Goal: Register for event/course: Register for event/course

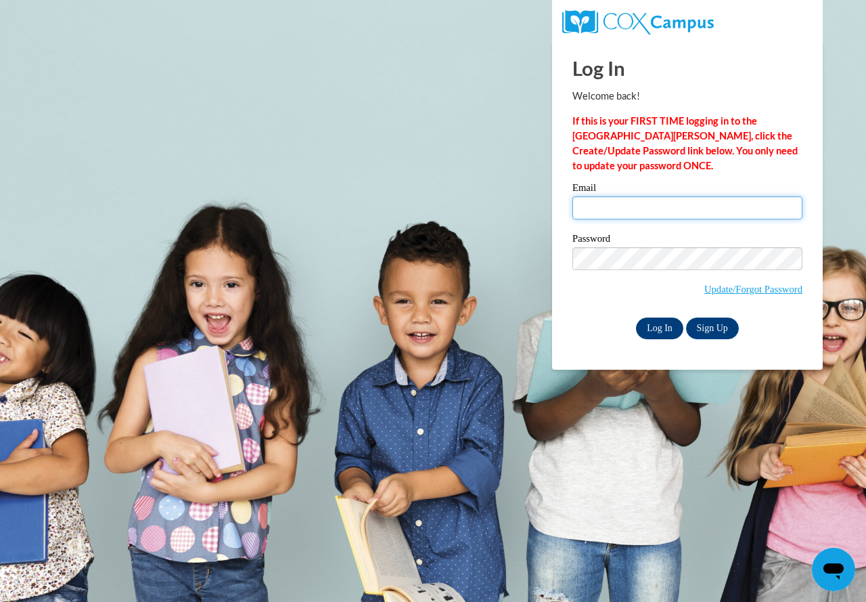
type input "telferk@fortschools.org"
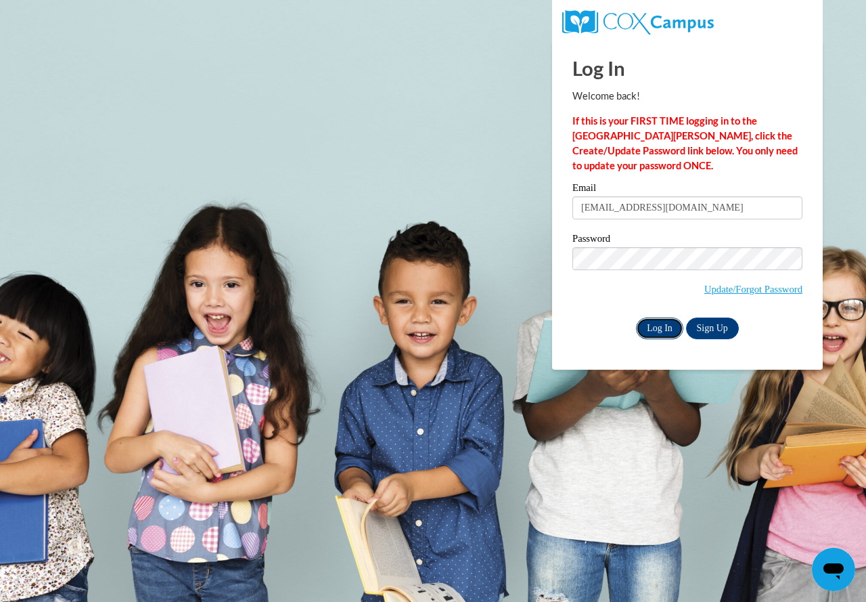
click at [663, 322] on input "Log In" at bounding box center [659, 328] width 47 height 22
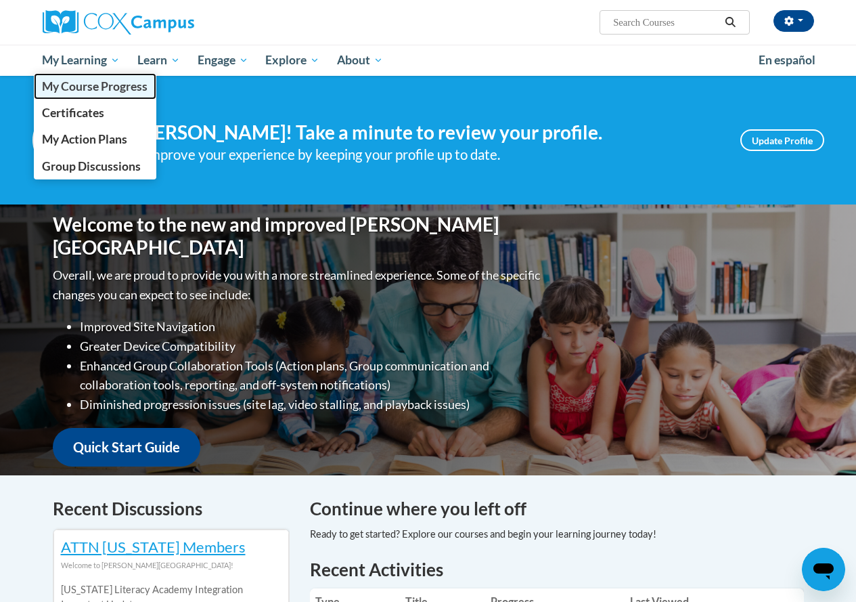
click at [104, 85] on span "My Course Progress" at bounding box center [95, 86] width 106 height 14
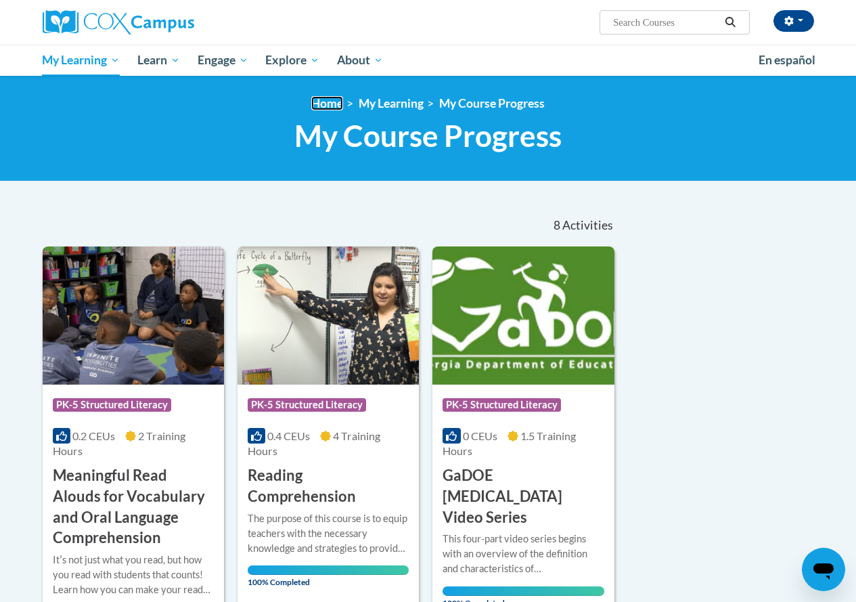
click at [326, 105] on link "Home" at bounding box center [327, 103] width 32 height 14
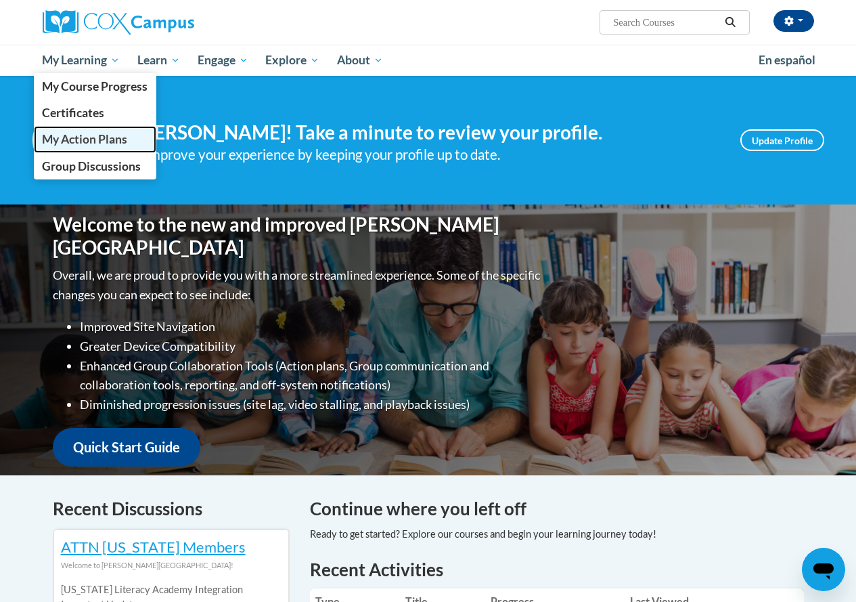
click at [82, 143] on span "My Action Plans" at bounding box center [84, 139] width 85 height 14
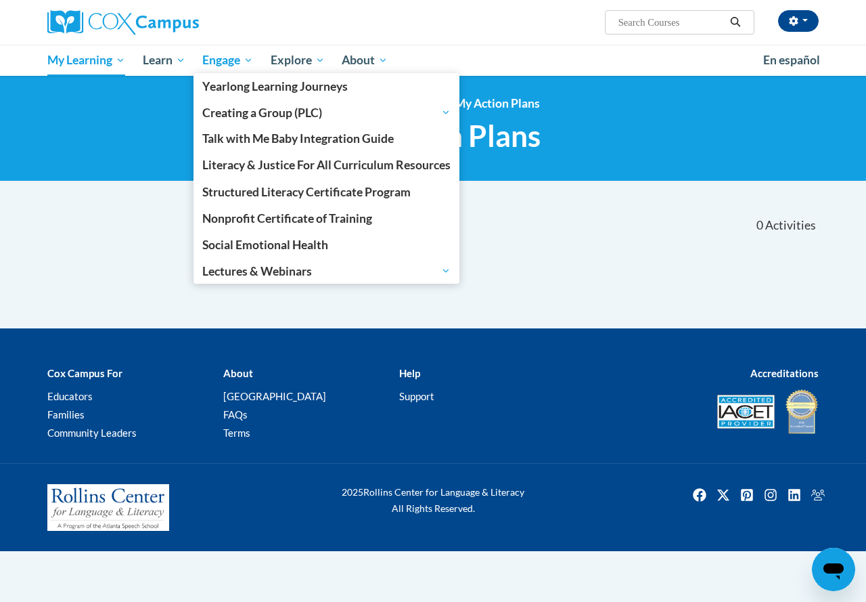
click at [230, 64] on span "Engage" at bounding box center [227, 60] width 51 height 16
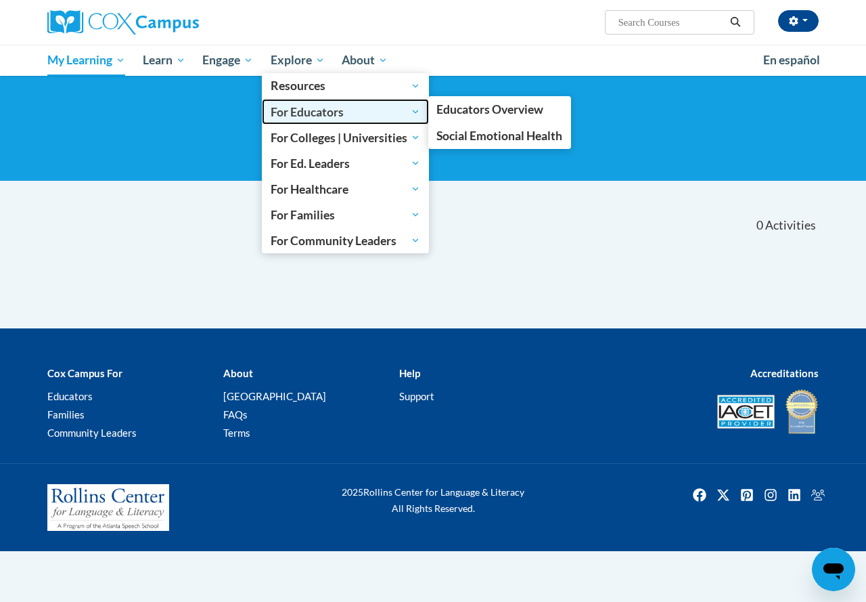
click at [353, 114] on span "For Educators" at bounding box center [346, 112] width 150 height 16
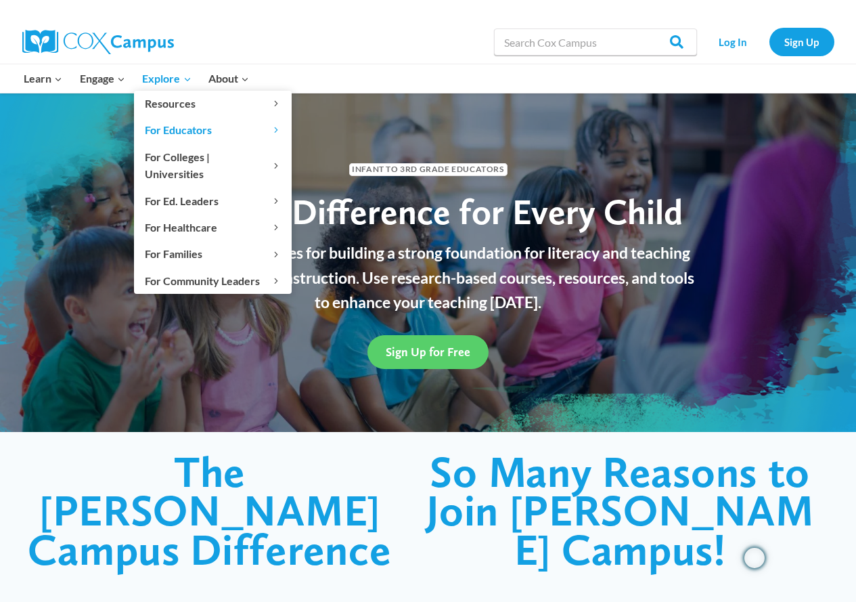
click at [165, 81] on span "Explore Expand" at bounding box center [166, 79] width 49 height 18
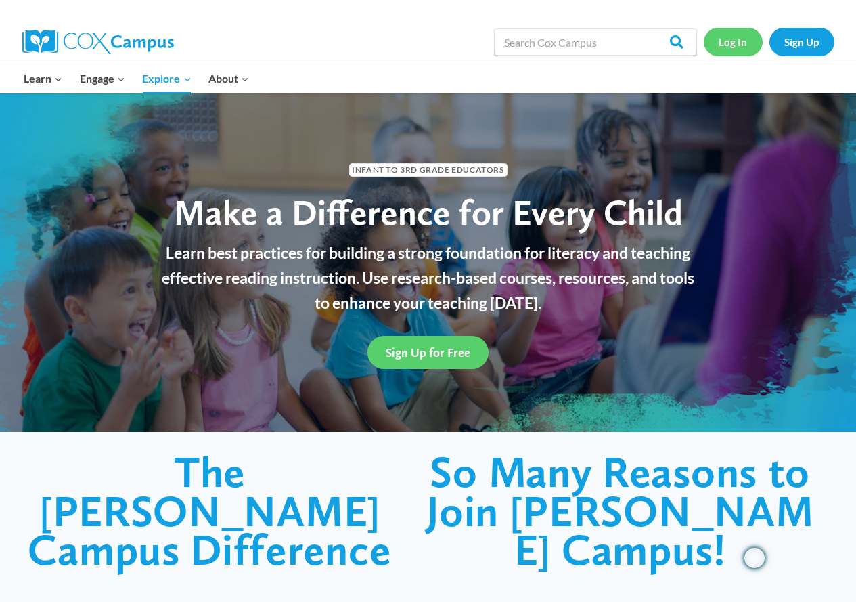
click at [737, 43] on link "Log In" at bounding box center [733, 42] width 59 height 28
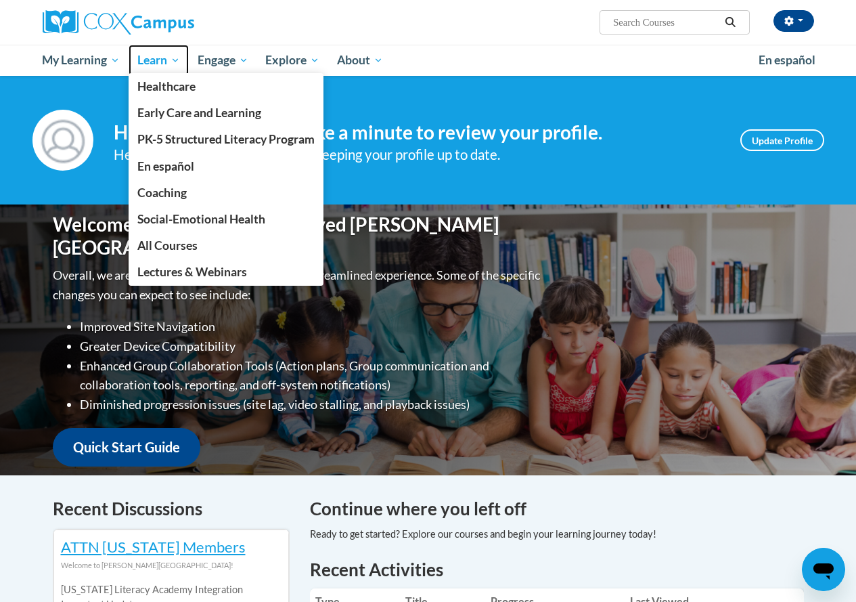
click at [156, 59] on span "Learn" at bounding box center [158, 60] width 43 height 16
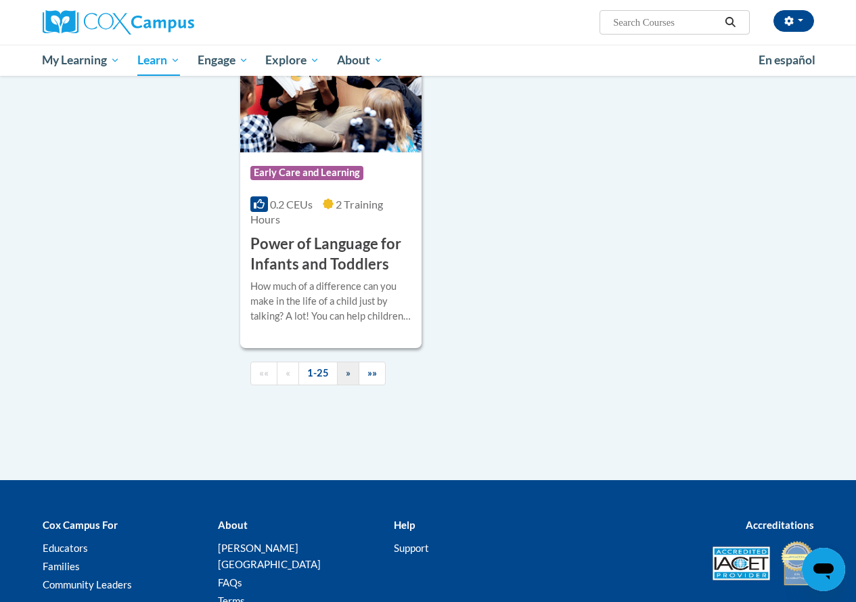
scroll to position [3373, 0]
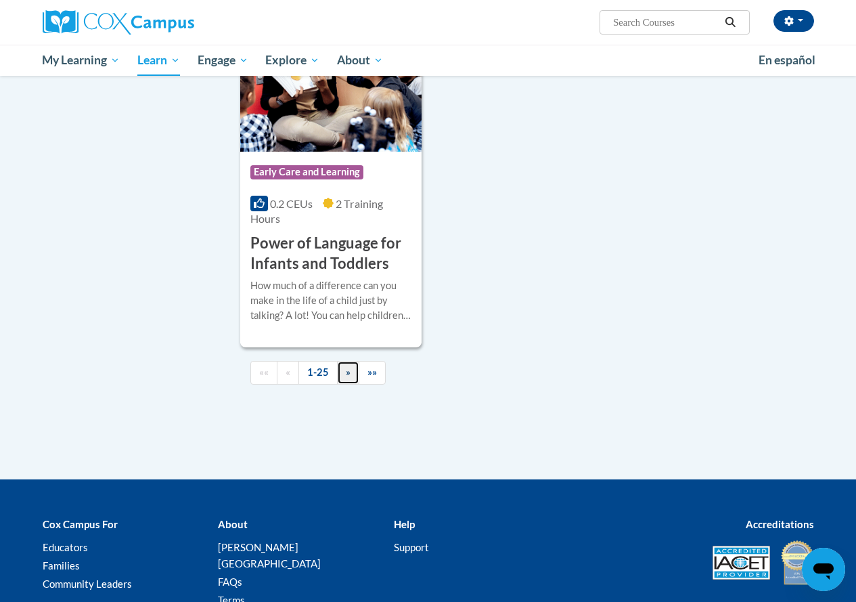
click at [346, 366] on span "»" at bounding box center [348, 372] width 5 height 12
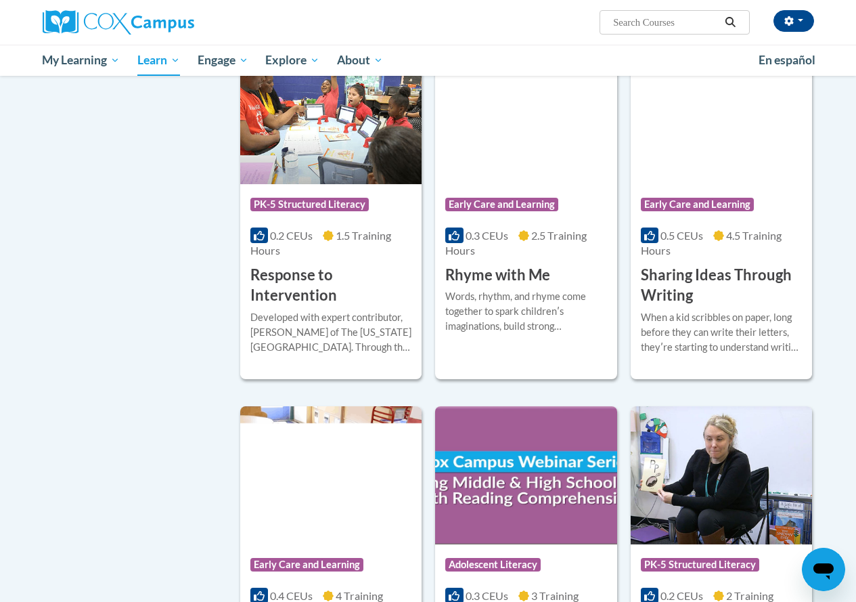
scroll to position [935, 0]
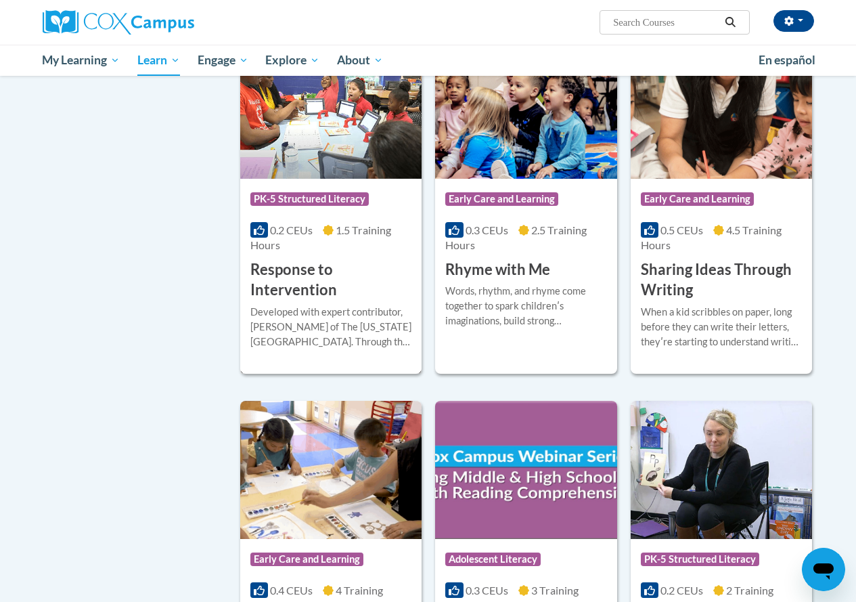
click at [324, 299] on h3 "Response to Intervention" at bounding box center [330, 280] width 161 height 42
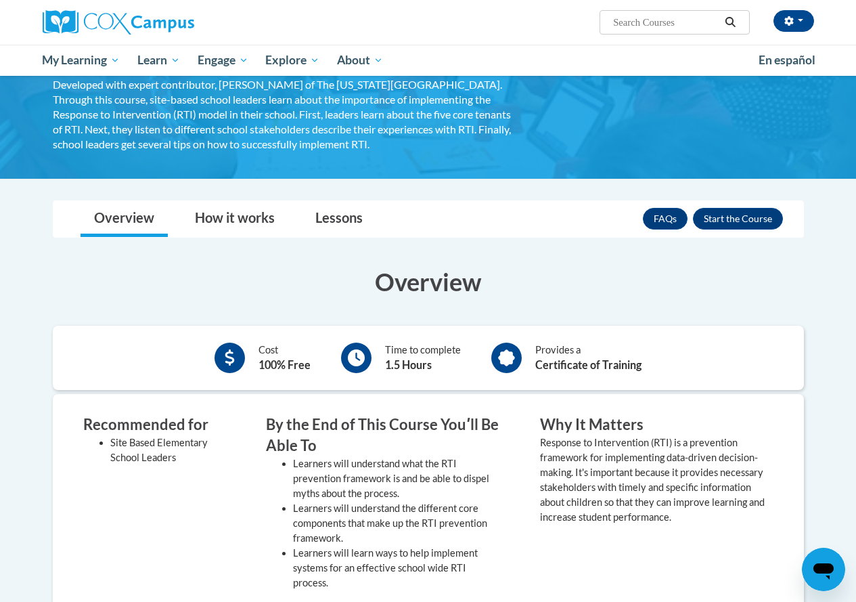
scroll to position [161, 0]
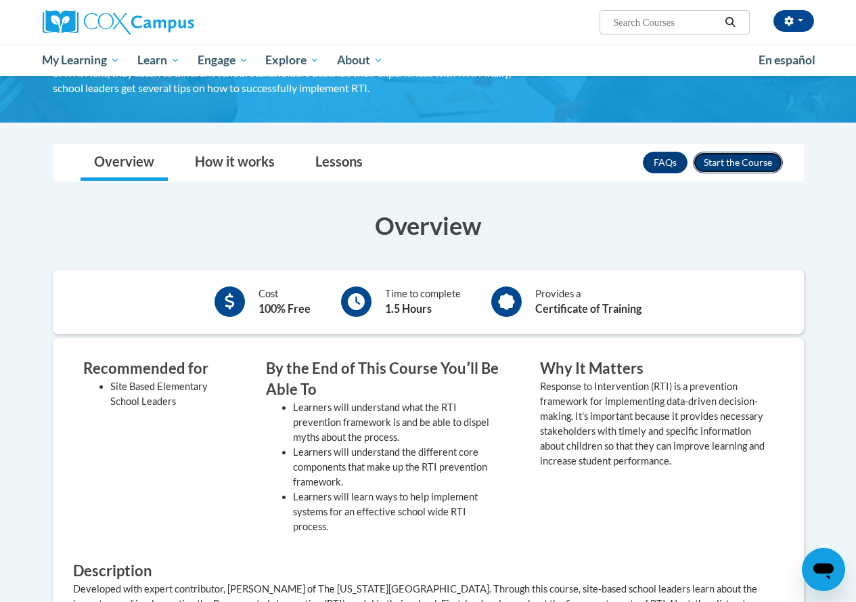
click at [744, 152] on button "Enroll" at bounding box center [738, 163] width 90 height 22
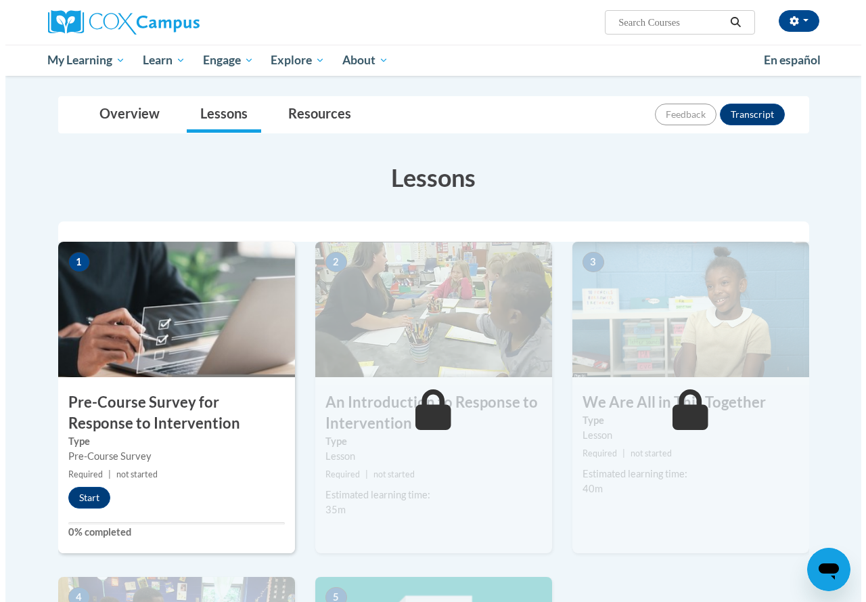
scroll to position [152, 0]
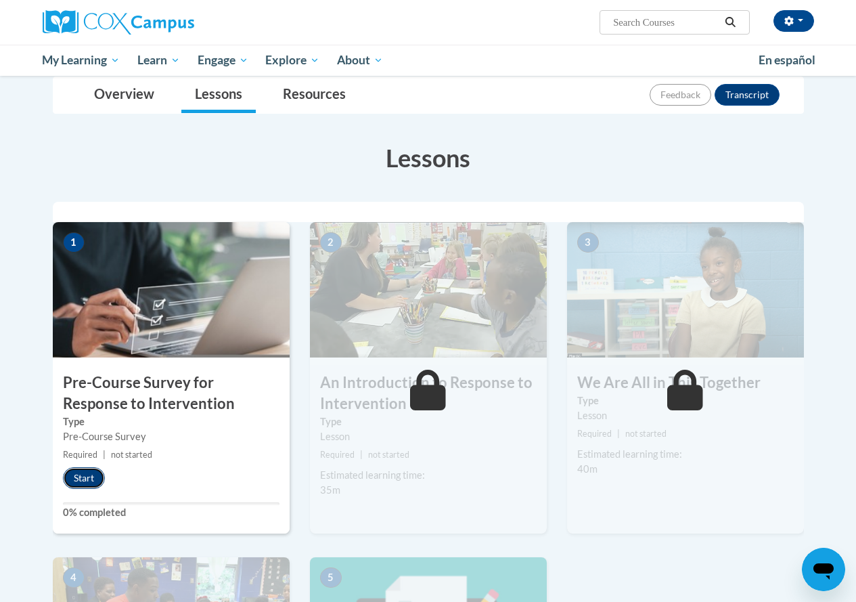
click at [101, 478] on button "Start" at bounding box center [84, 478] width 42 height 22
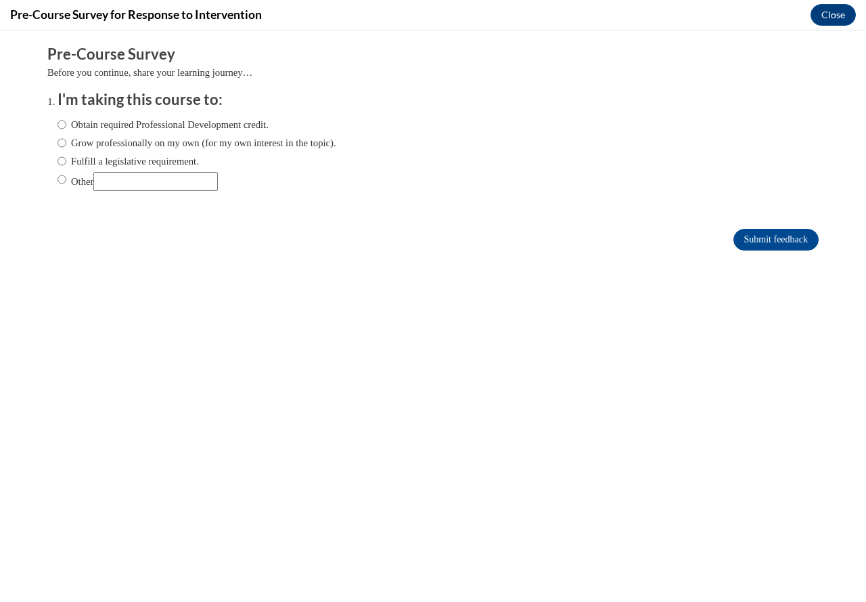
scroll to position [0, 0]
click at [124, 125] on label "Obtain required Professional Development credit." at bounding box center [163, 124] width 211 height 15
click at [66, 125] on input "Obtain required Professional Development credit." at bounding box center [62, 124] width 9 height 15
radio input "true"
click at [746, 237] on input "Submit feedback" at bounding box center [775, 240] width 85 height 22
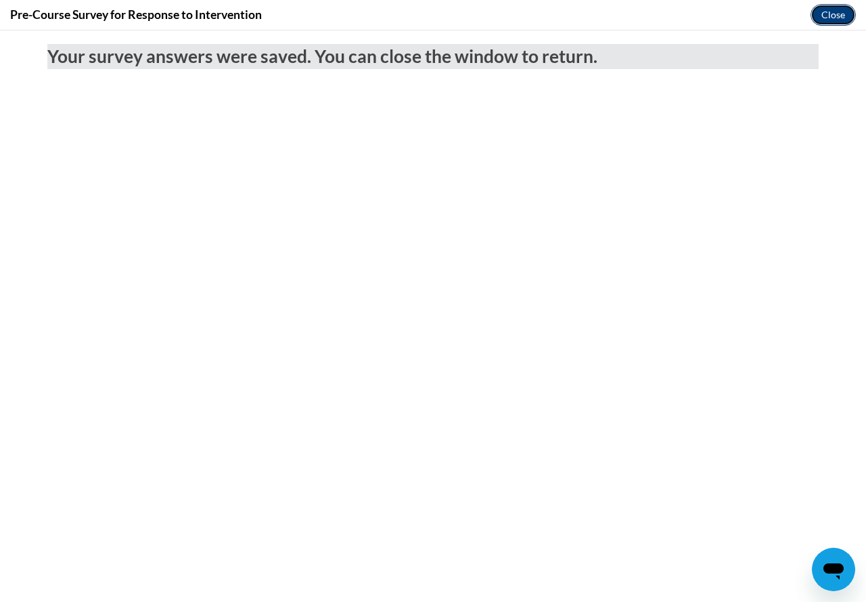
click at [838, 15] on button "Close" at bounding box center [833, 15] width 45 height 22
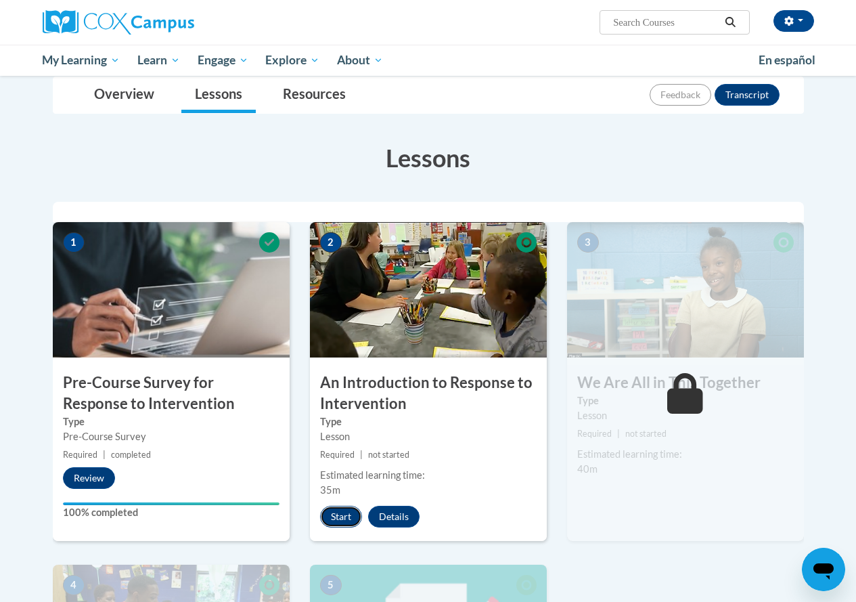
click at [346, 522] on button "Start" at bounding box center [341, 516] width 42 height 22
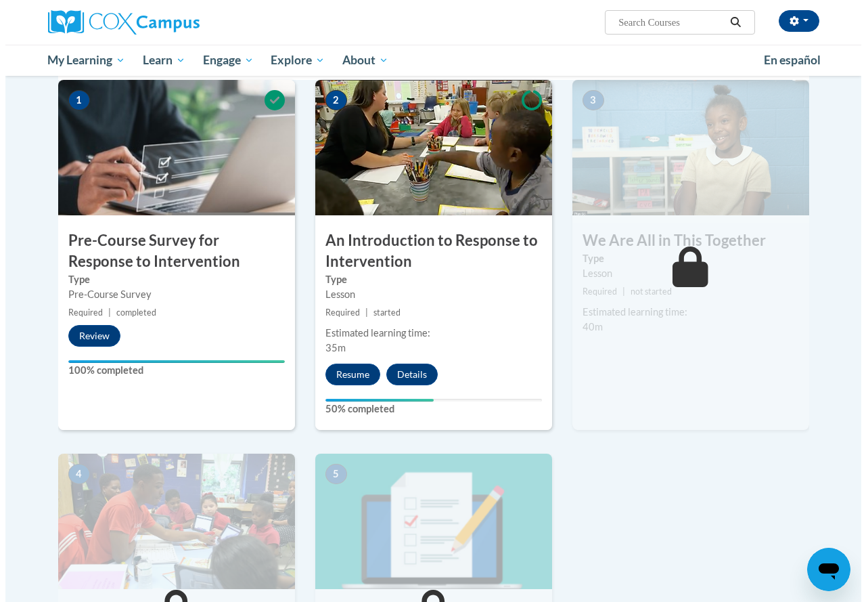
scroll to position [295, 0]
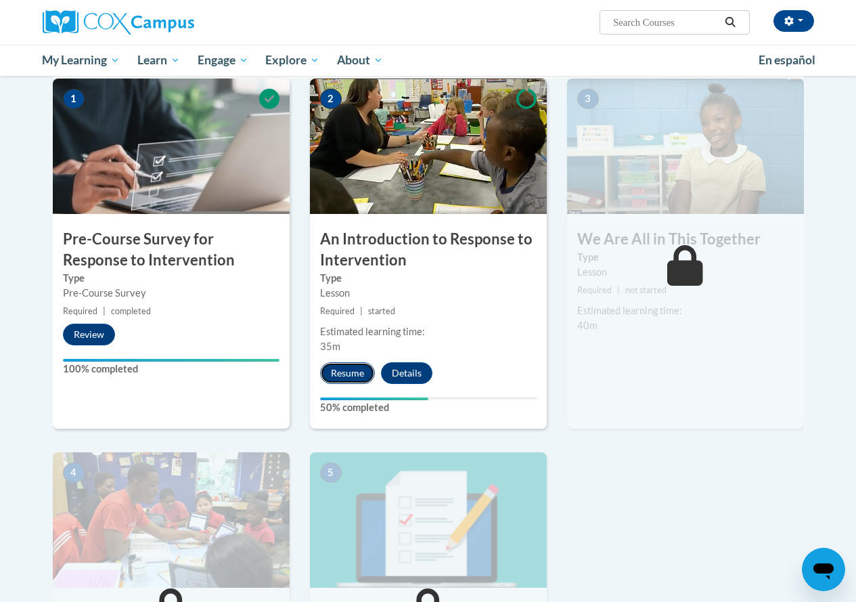
click at [355, 376] on button "Resume" at bounding box center [347, 373] width 55 height 22
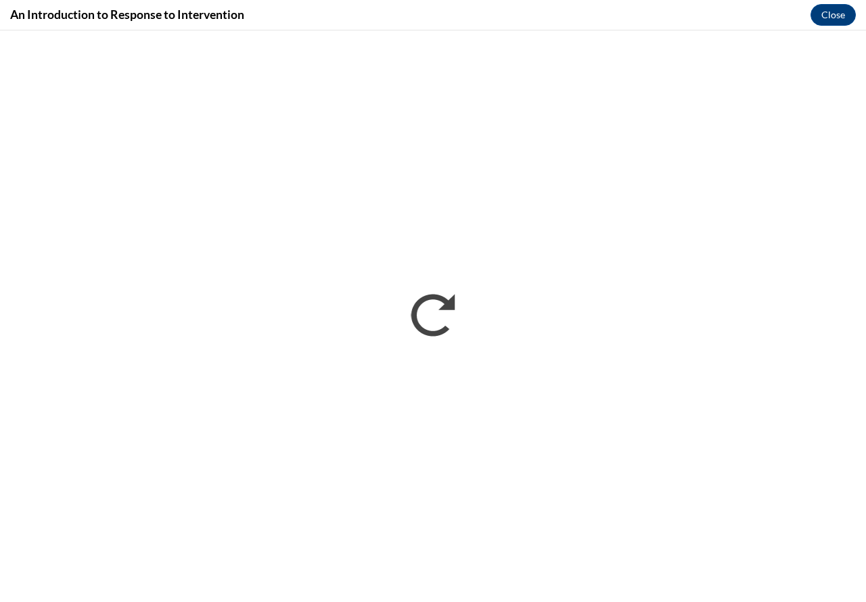
scroll to position [0, 0]
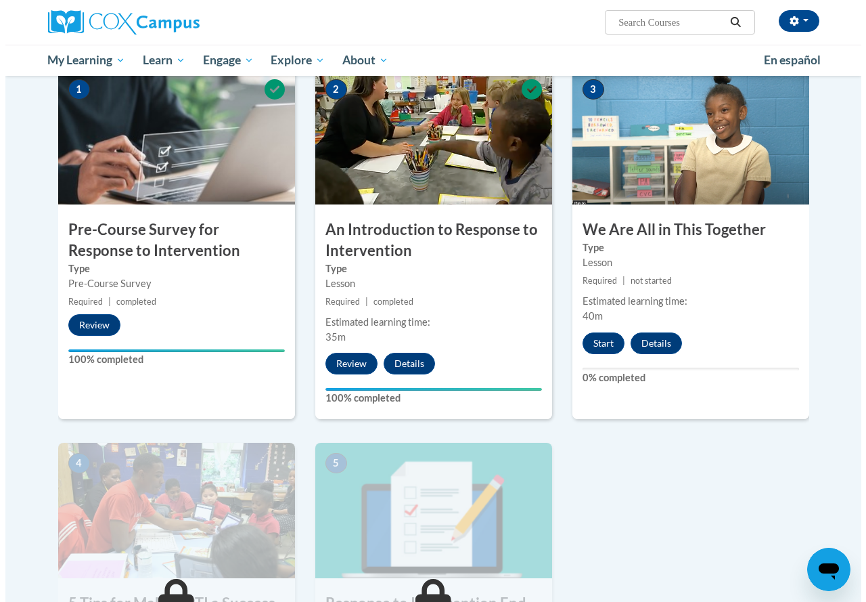
scroll to position [305, 0]
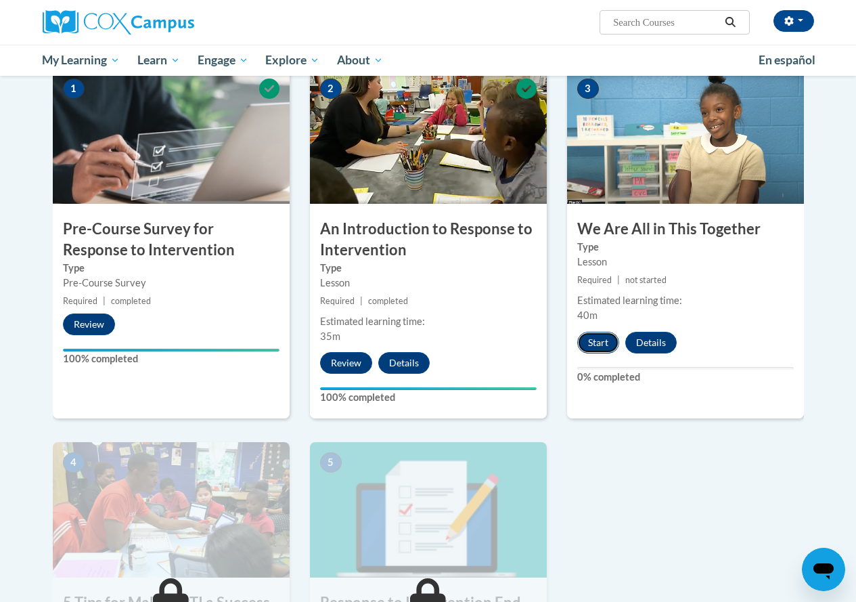
click at [593, 348] on button "Start" at bounding box center [598, 343] width 42 height 22
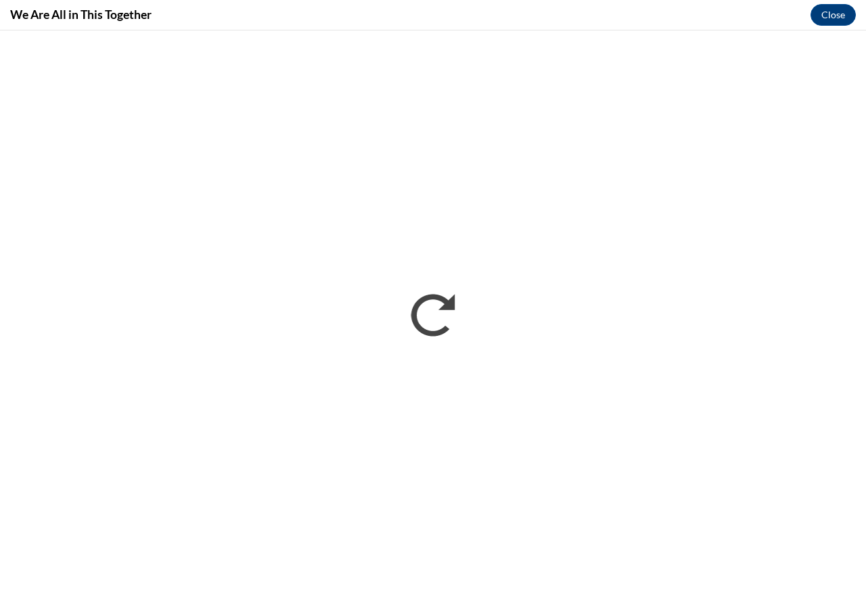
scroll to position [0, 0]
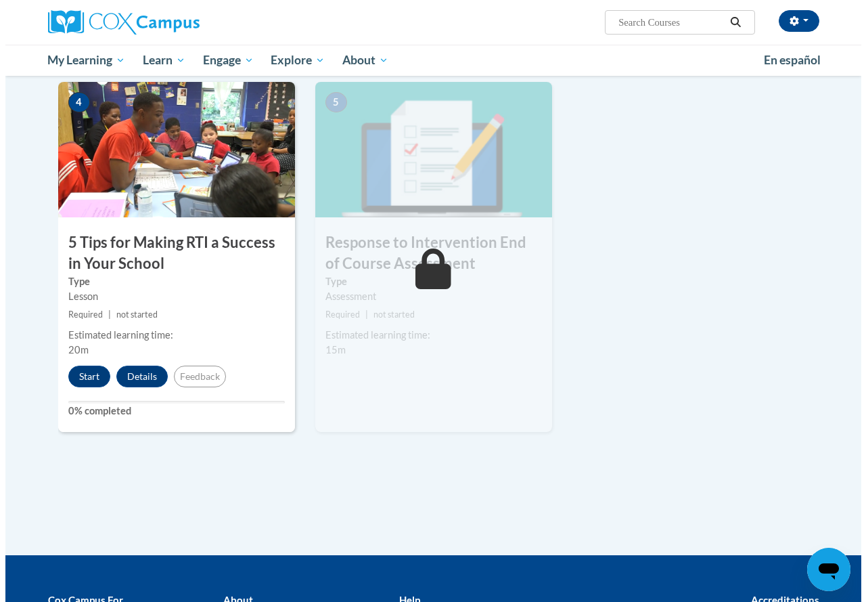
scroll to position [668, 0]
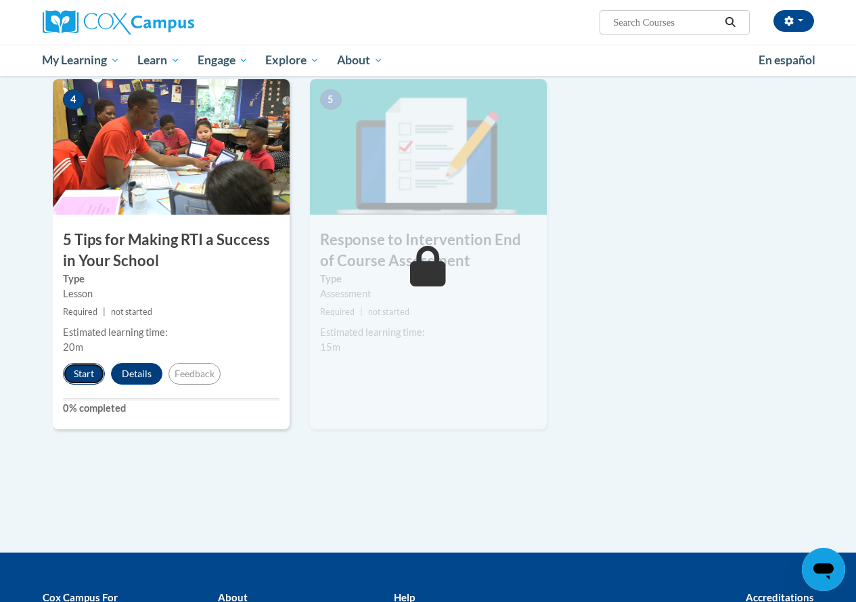
click at [87, 370] on button "Start" at bounding box center [84, 374] width 42 height 22
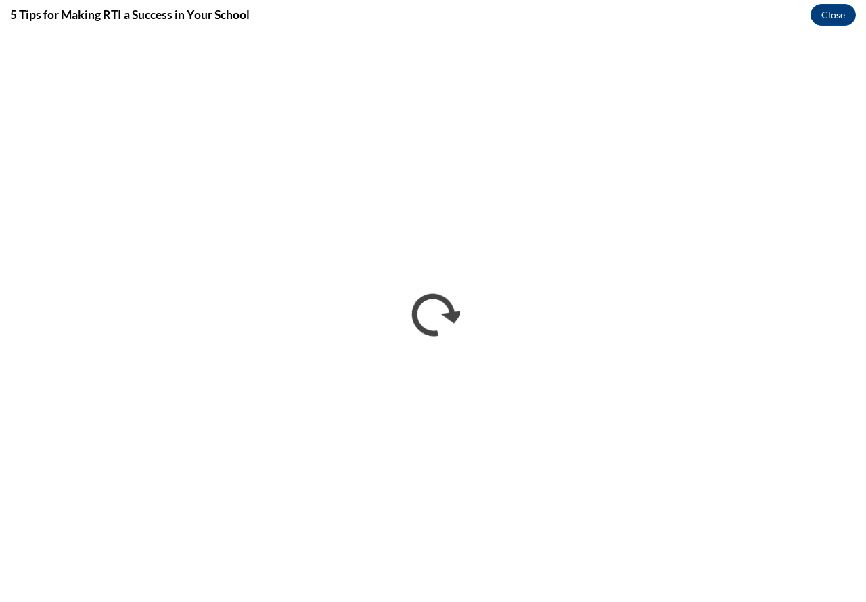
scroll to position [0, 0]
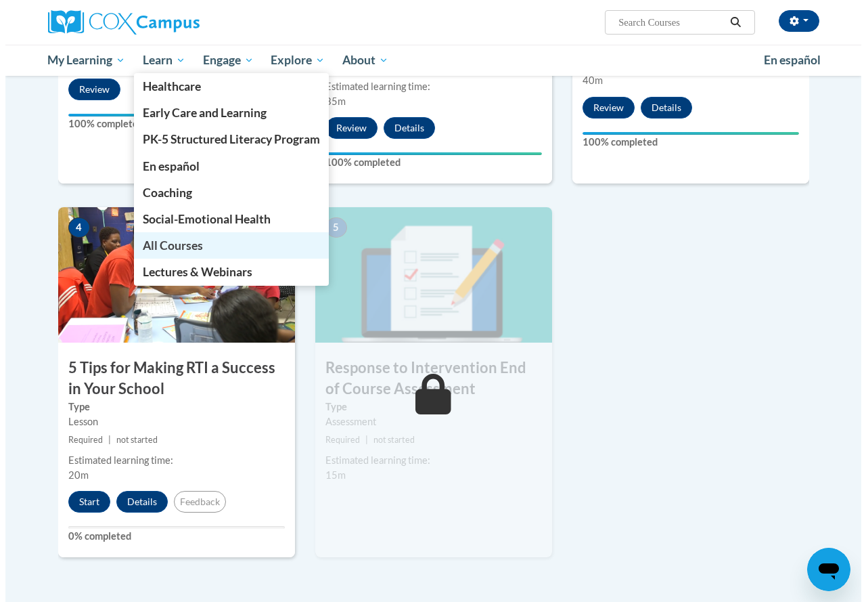
scroll to position [604, 0]
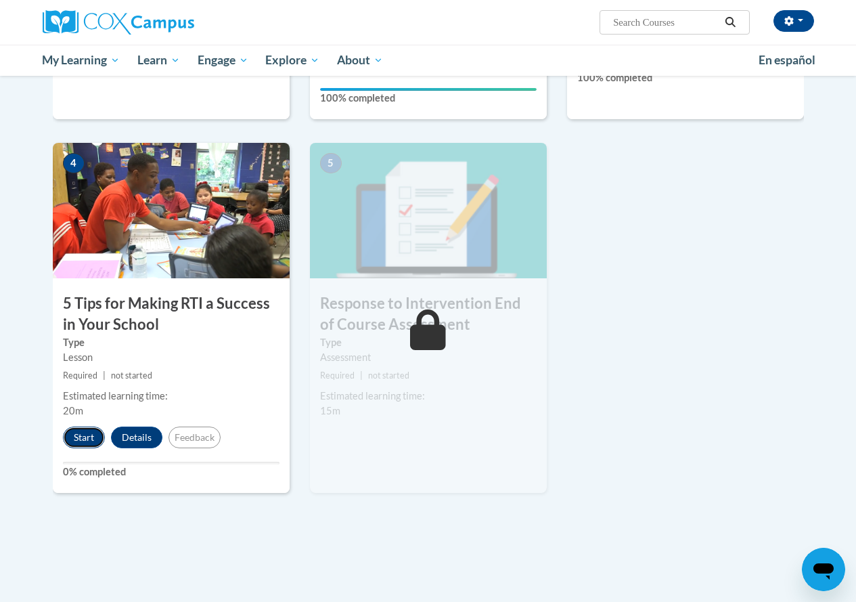
click at [95, 440] on button "Start" at bounding box center [84, 437] width 42 height 22
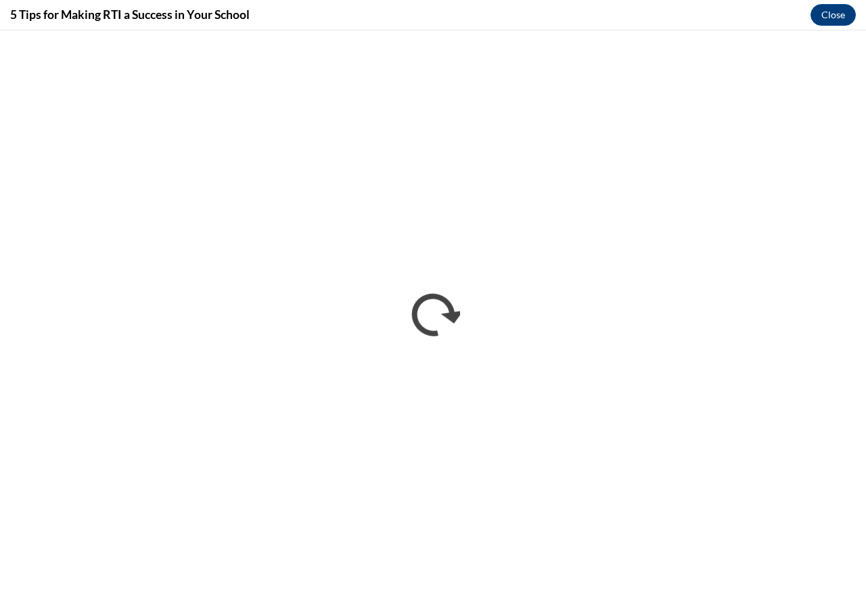
scroll to position [0, 0]
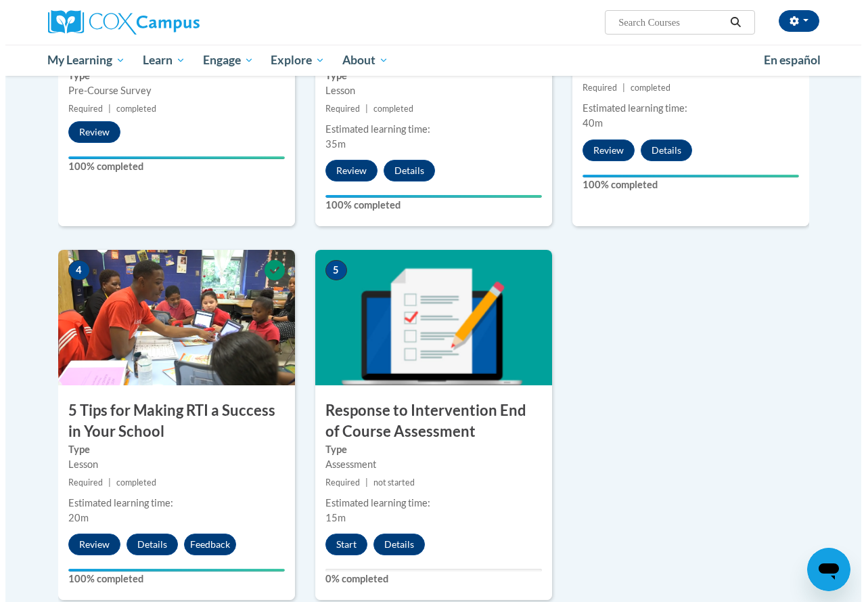
scroll to position [551, 0]
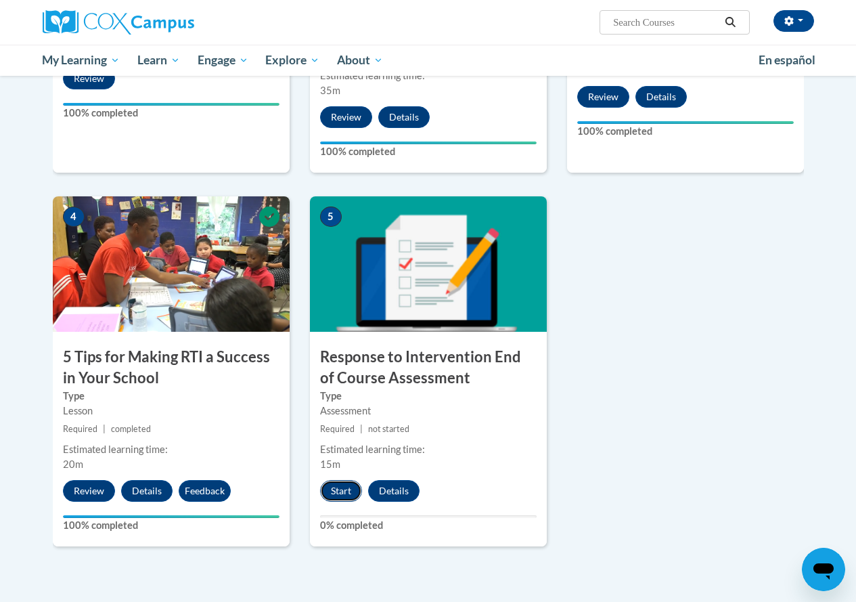
click at [353, 486] on button "Start" at bounding box center [341, 491] width 42 height 22
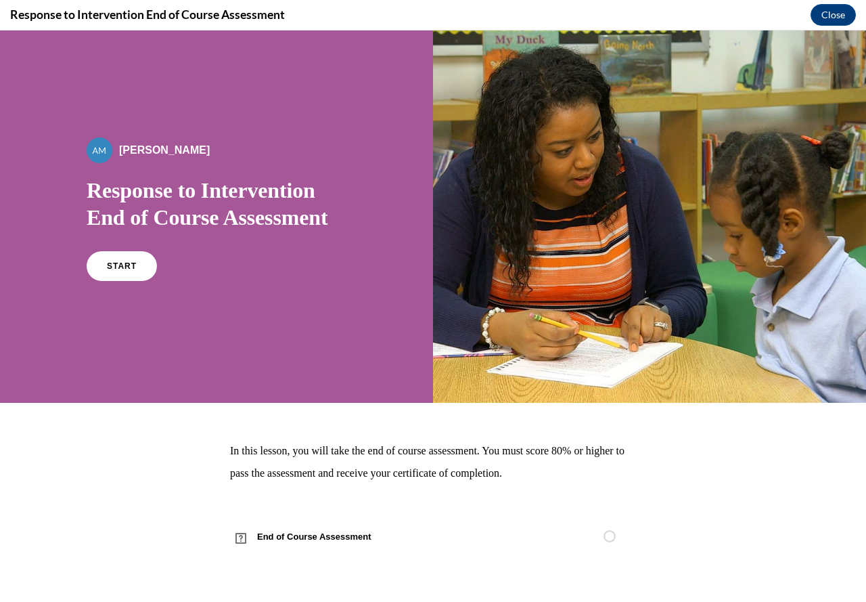
scroll to position [0, 0]
click at [116, 273] on link "START" at bounding box center [122, 265] width 74 height 31
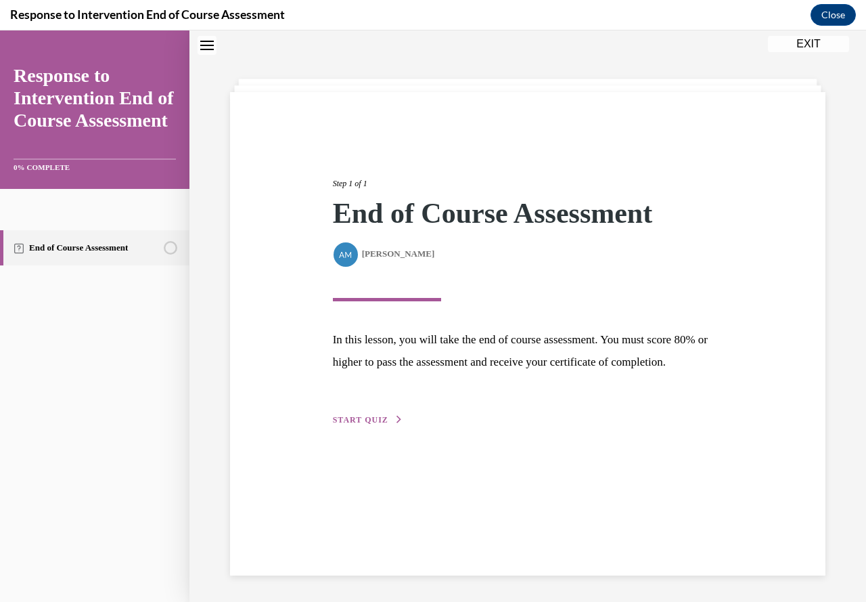
scroll to position [43, 0]
click at [386, 425] on button "START QUIZ" at bounding box center [368, 419] width 70 height 12
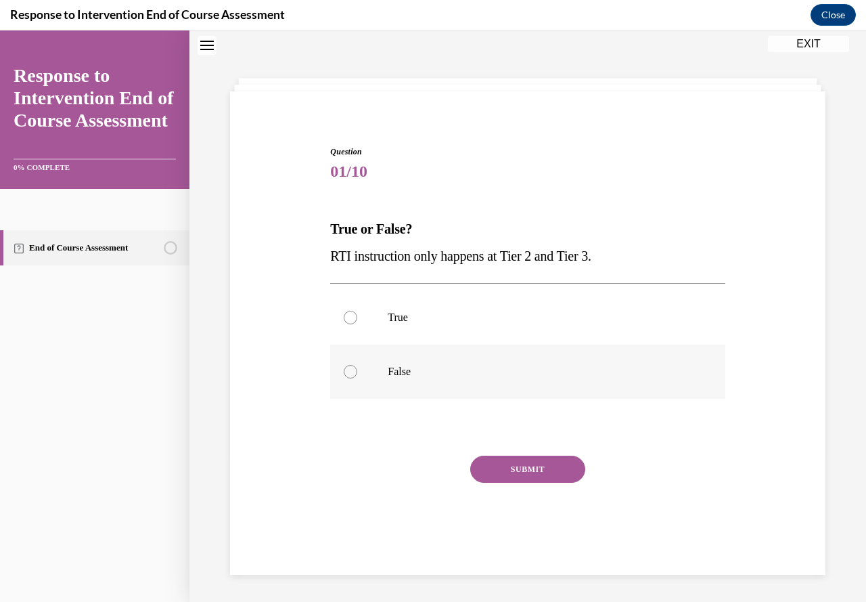
click at [396, 369] on p "False" at bounding box center [539, 372] width 303 height 14
click at [357, 369] on input "False" at bounding box center [351, 372] width 14 height 14
radio input "true"
click at [532, 471] on button "SUBMIT" at bounding box center [527, 468] width 115 height 27
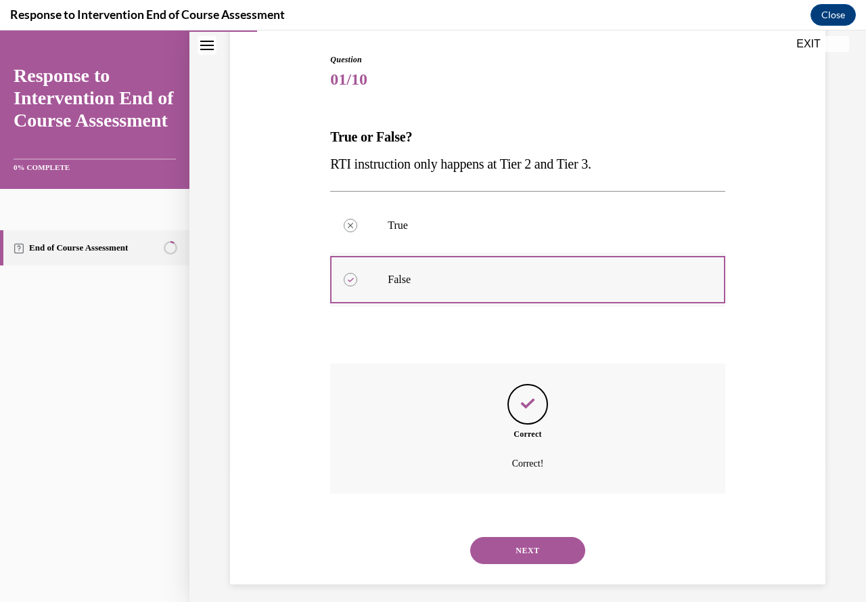
scroll to position [144, 0]
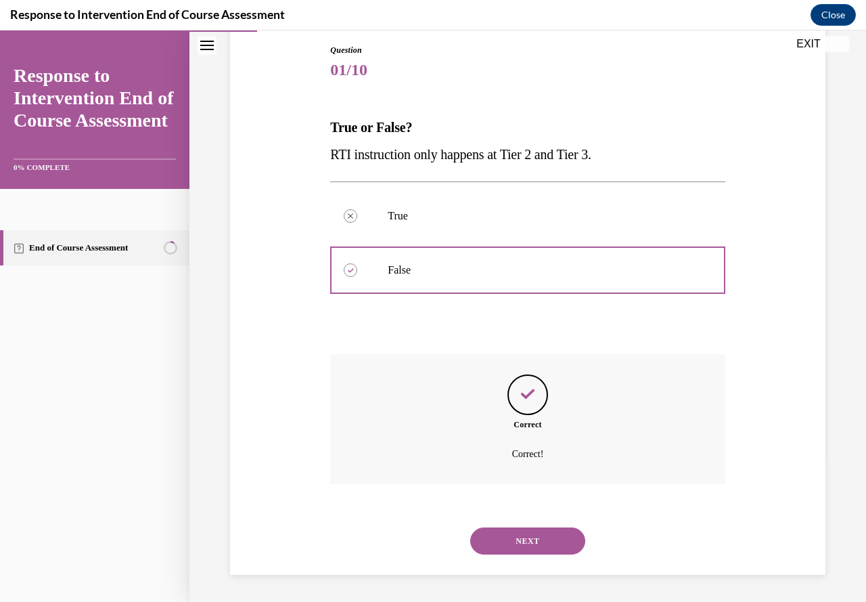
click at [532, 391] on icon "Feedback" at bounding box center [528, 394] width 20 height 20
click at [537, 538] on button "NEXT" at bounding box center [527, 540] width 115 height 27
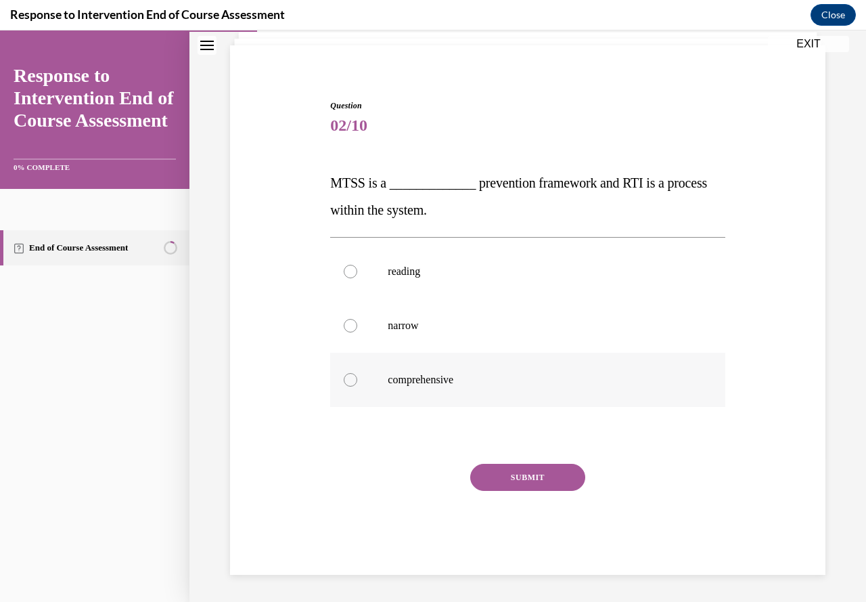
click at [441, 371] on label "comprehensive" at bounding box center [527, 380] width 394 height 54
click at [357, 373] on input "comprehensive" at bounding box center [351, 380] width 14 height 14
radio input "true"
click at [476, 470] on button "SUBMIT" at bounding box center [527, 476] width 115 height 27
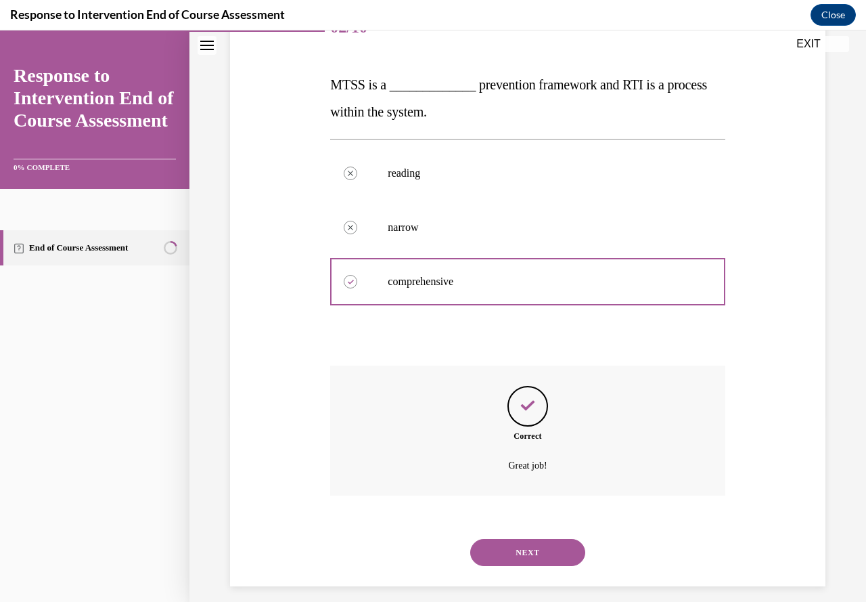
scroll to position [198, 0]
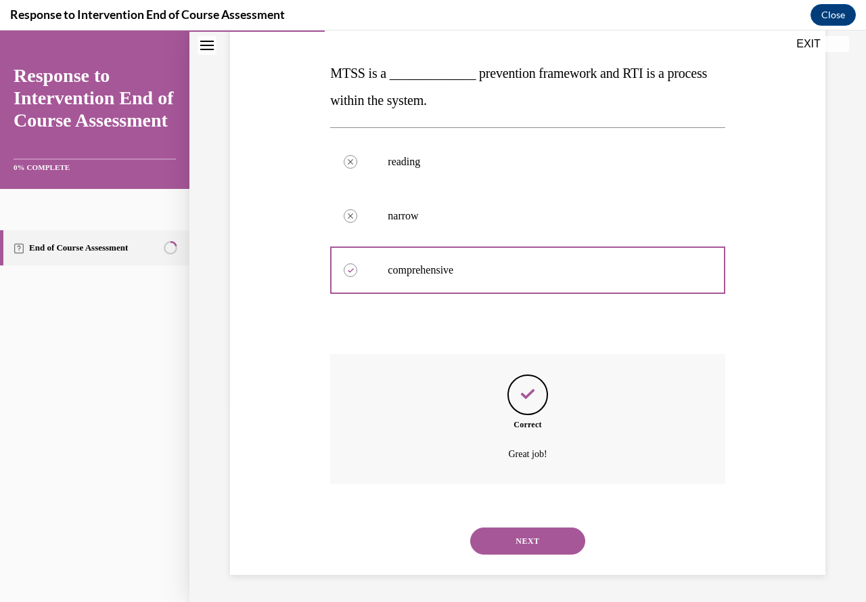
click at [521, 532] on button "NEXT" at bounding box center [527, 540] width 115 height 27
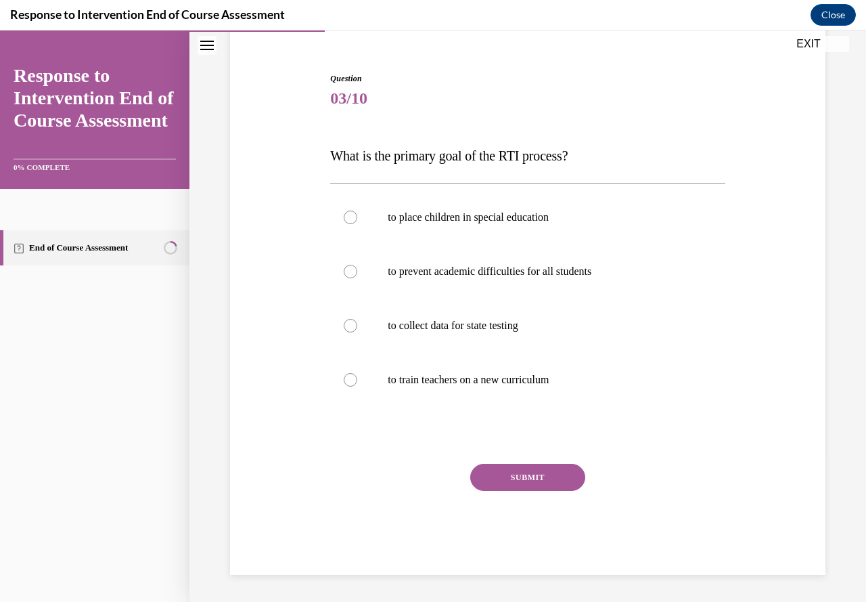
scroll to position [116, 0]
click at [527, 276] on p "to prevent academic difficulties for all students" at bounding box center [539, 272] width 303 height 14
click at [357, 276] on input "to prevent academic difficulties for all students" at bounding box center [351, 272] width 14 height 14
radio input "true"
click at [532, 478] on button "SUBMIT" at bounding box center [527, 476] width 115 height 27
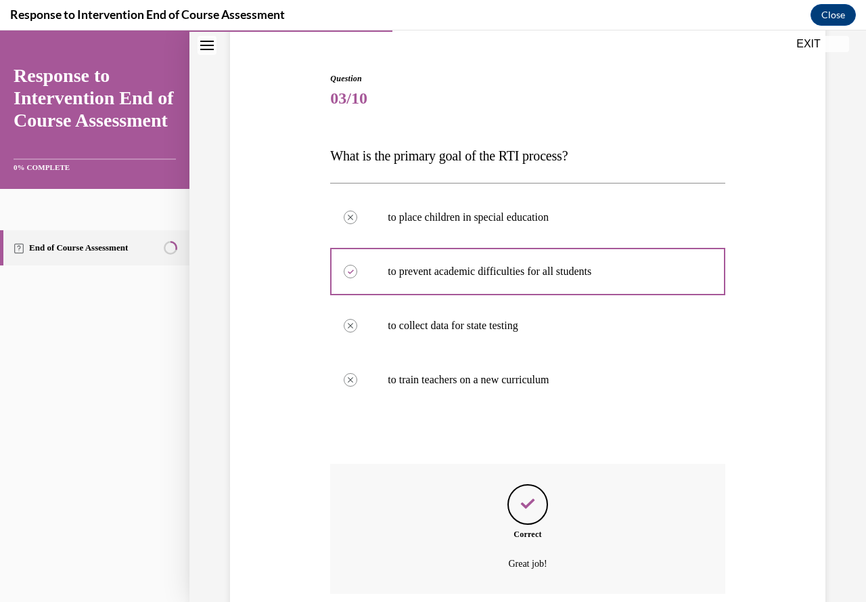
scroll to position [225, 0]
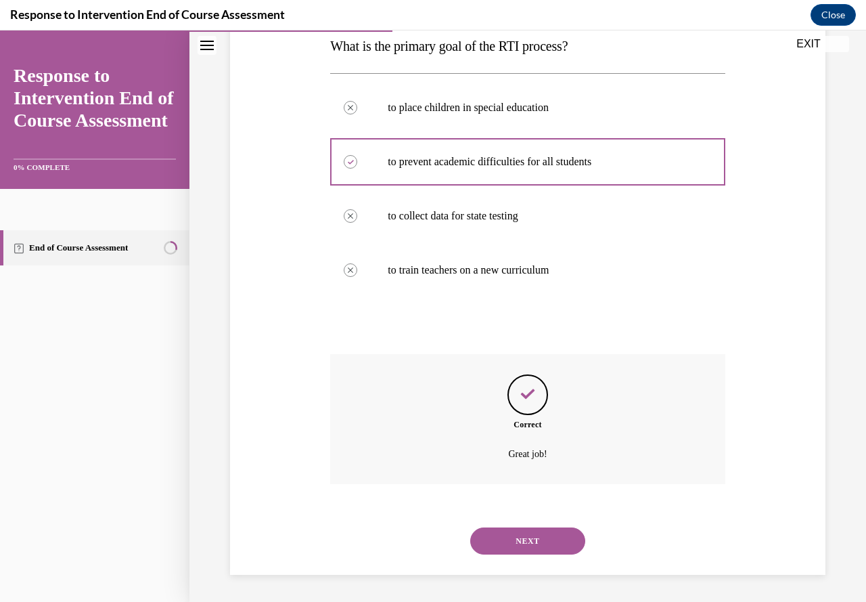
click at [531, 536] on button "NEXT" at bounding box center [527, 540] width 115 height 27
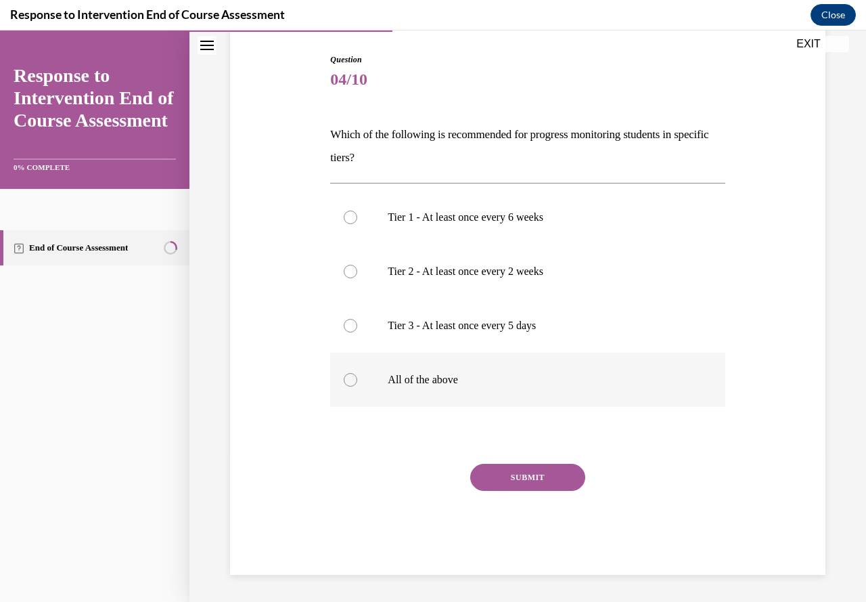
click at [454, 382] on p "All of the above" at bounding box center [539, 380] width 303 height 14
click at [357, 382] on input "All of the above" at bounding box center [351, 380] width 14 height 14
radio input "true"
click at [515, 481] on button "SUBMIT" at bounding box center [527, 476] width 115 height 27
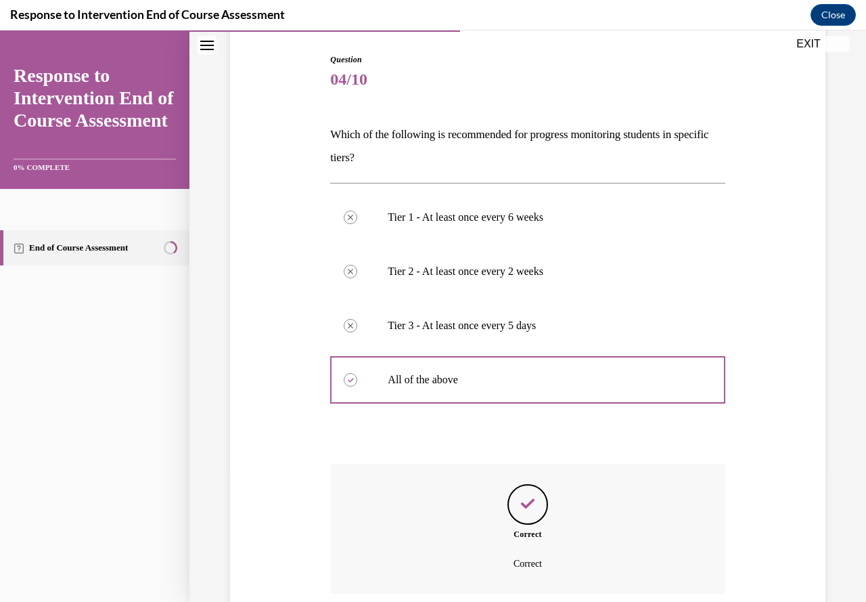
scroll to position [244, 0]
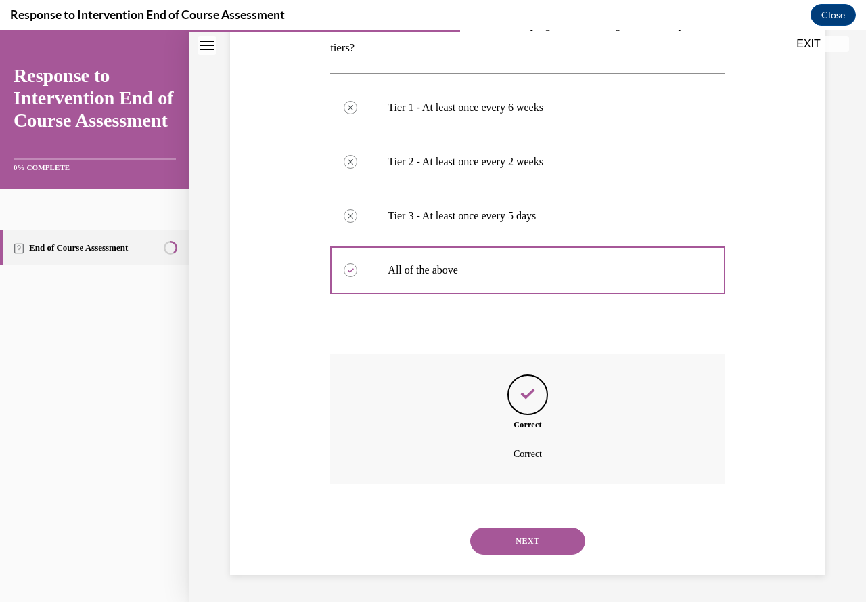
click at [520, 549] on button "NEXT" at bounding box center [527, 540] width 115 height 27
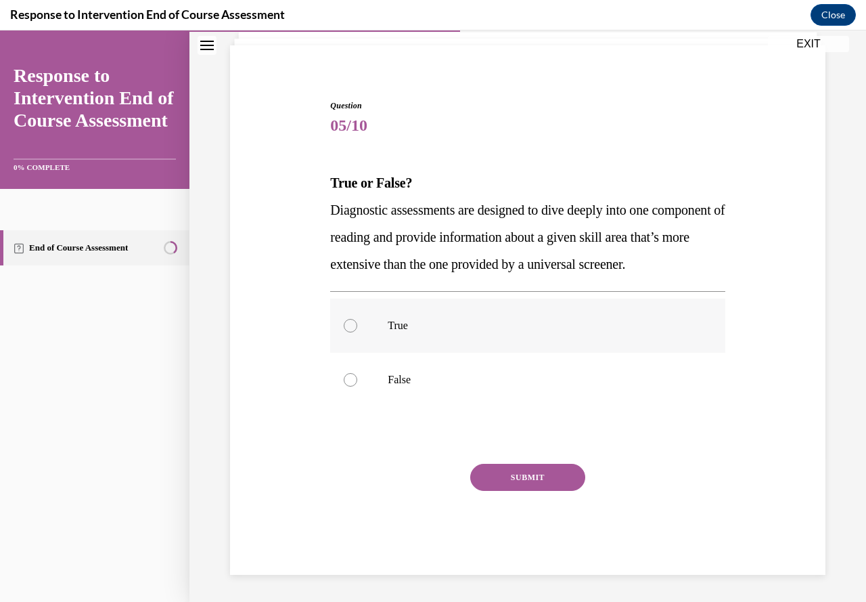
click at [427, 311] on label "True" at bounding box center [527, 325] width 394 height 54
click at [357, 319] on input "True" at bounding box center [351, 326] width 14 height 14
radio input "true"
click at [505, 479] on button "SUBMIT" at bounding box center [527, 476] width 115 height 27
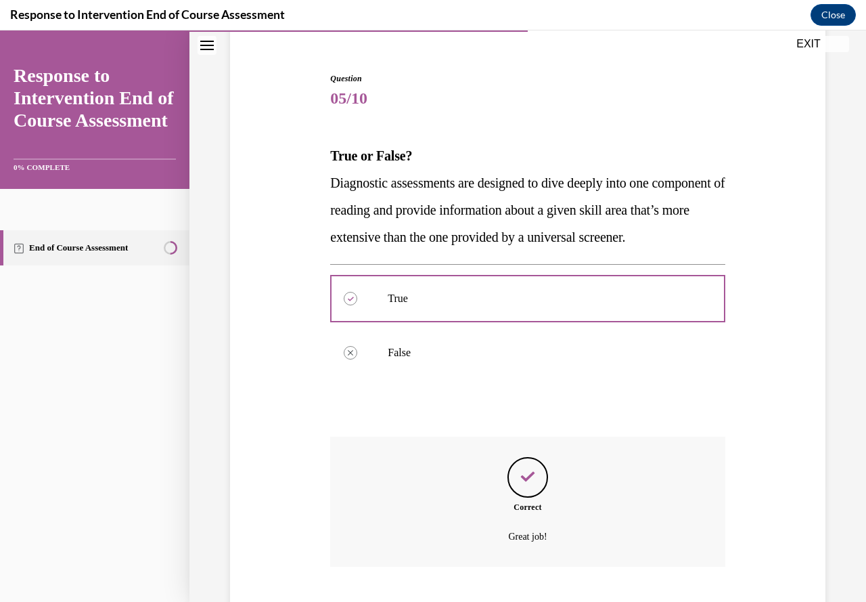
scroll to position [225, 0]
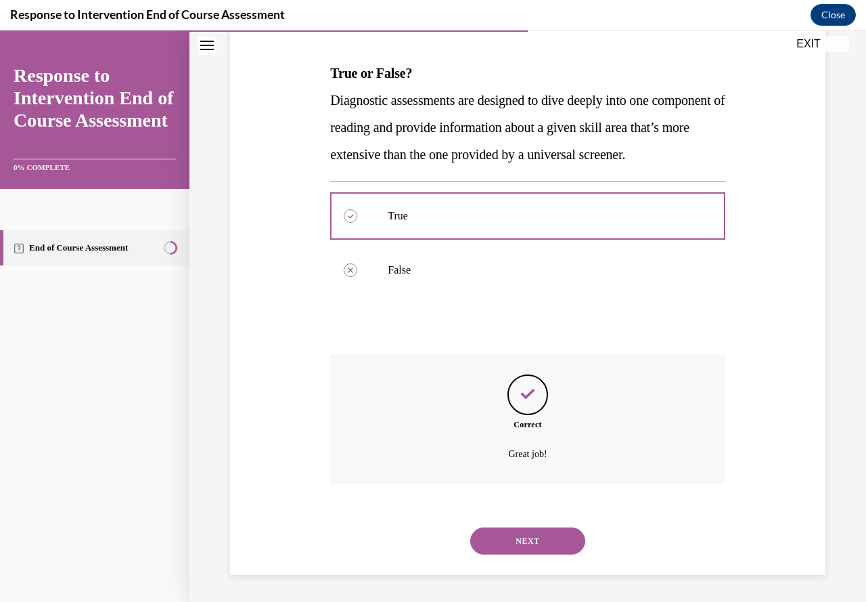
click at [524, 539] on button "NEXT" at bounding box center [527, 540] width 115 height 27
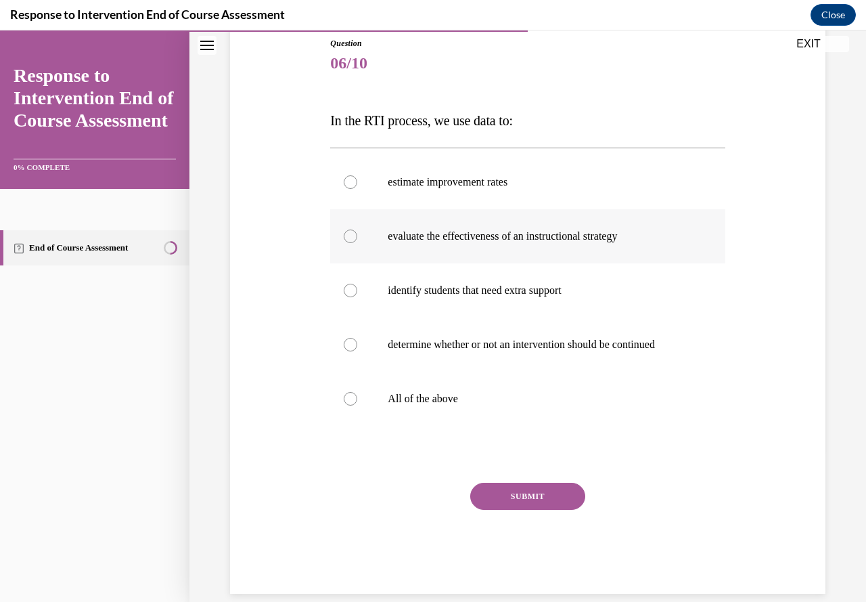
click at [559, 237] on p "evaluate the effectiveness of an instructional strategy" at bounding box center [539, 236] width 303 height 14
click at [357, 237] on input "evaluate the effectiveness of an instructional strategy" at bounding box center [351, 236] width 14 height 14
radio input "true"
click at [556, 299] on label "identify students that need extra support" at bounding box center [527, 290] width 394 height 54
click at [357, 297] on input "identify students that need extra support" at bounding box center [351, 291] width 14 height 14
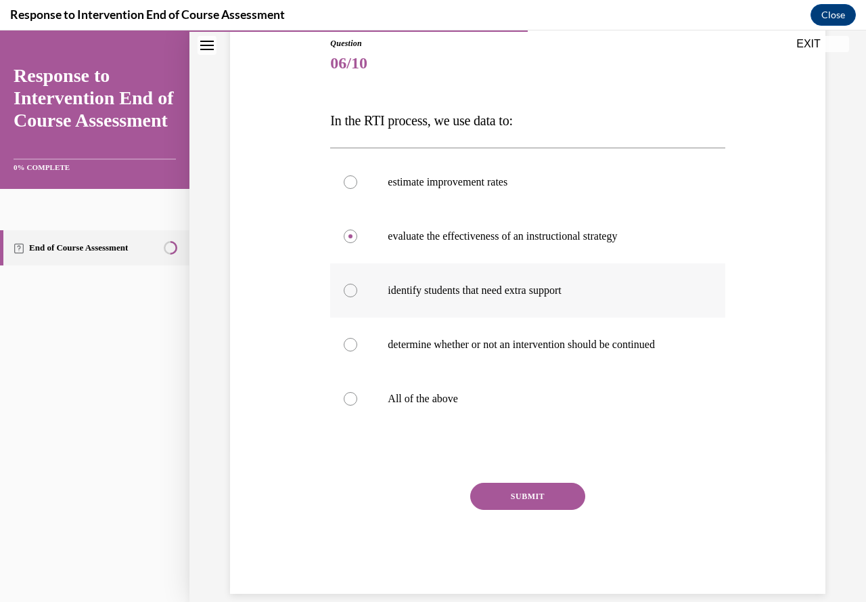
radio input "true"
click at [464, 401] on p "All of the above" at bounding box center [539, 399] width 303 height 14
click at [357, 401] on input "All of the above" at bounding box center [351, 399] width 14 height 14
radio input "true"
click at [497, 492] on button "SUBMIT" at bounding box center [527, 495] width 115 height 27
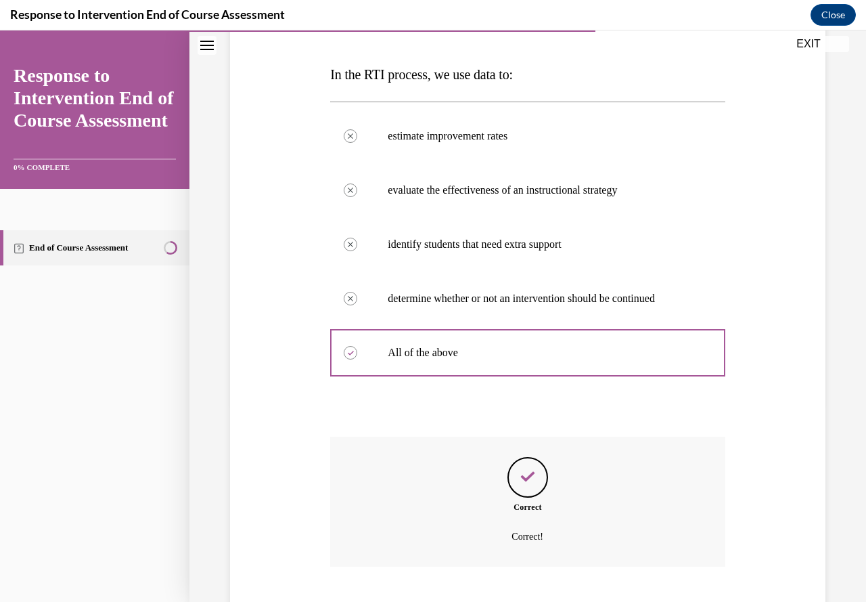
scroll to position [279, 0]
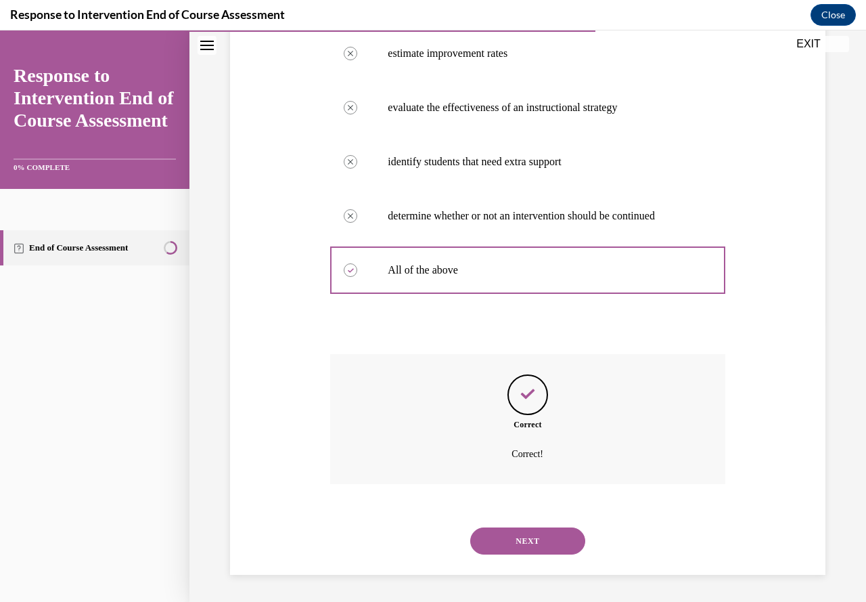
click at [532, 531] on button "NEXT" at bounding box center [527, 540] width 115 height 27
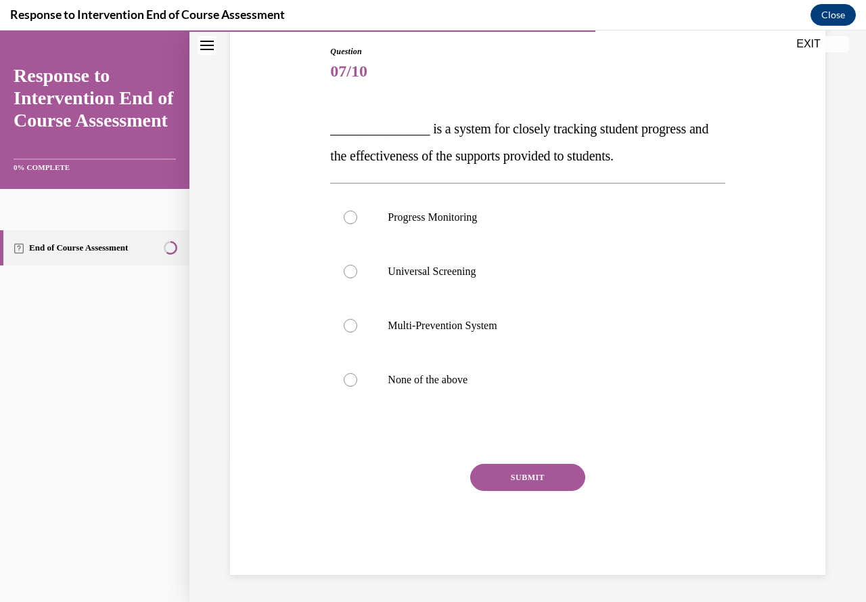
scroll to position [143, 0]
click at [457, 219] on p "Progress Monitoring" at bounding box center [539, 217] width 303 height 14
click at [357, 219] on input "Progress Monitoring" at bounding box center [351, 217] width 14 height 14
radio input "true"
click at [486, 484] on button "SUBMIT" at bounding box center [527, 476] width 115 height 27
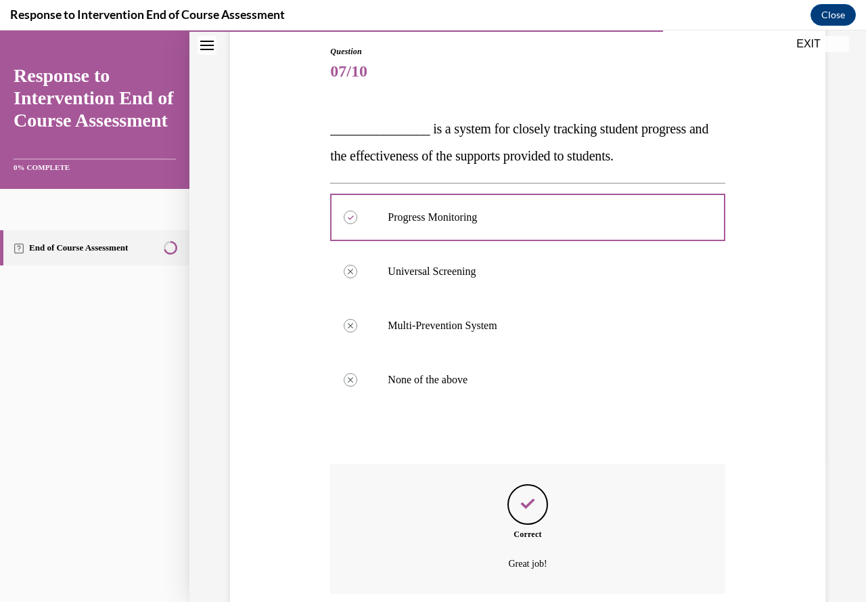
scroll to position [252, 0]
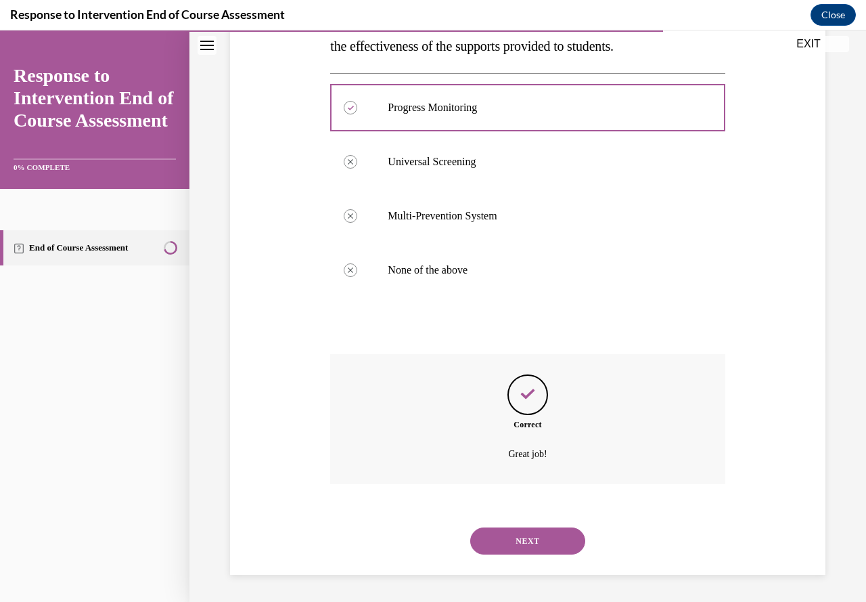
click at [534, 543] on button "NEXT" at bounding box center [527, 540] width 115 height 27
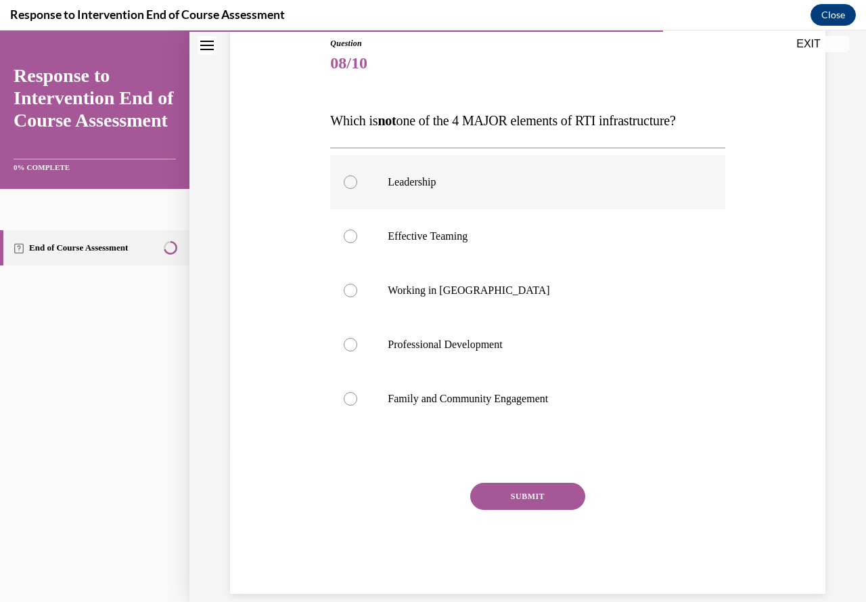
click at [356, 181] on label "Leadership" at bounding box center [527, 182] width 394 height 54
click at [356, 181] on input "Leadership" at bounding box center [351, 182] width 14 height 14
radio input "true"
click at [530, 470] on div "Question 08/10 Which is not one of the 4 MAJOR elements of RTI infrastructure? …" at bounding box center [527, 315] width 394 height 556
click at [527, 488] on button "SUBMIT" at bounding box center [527, 495] width 115 height 27
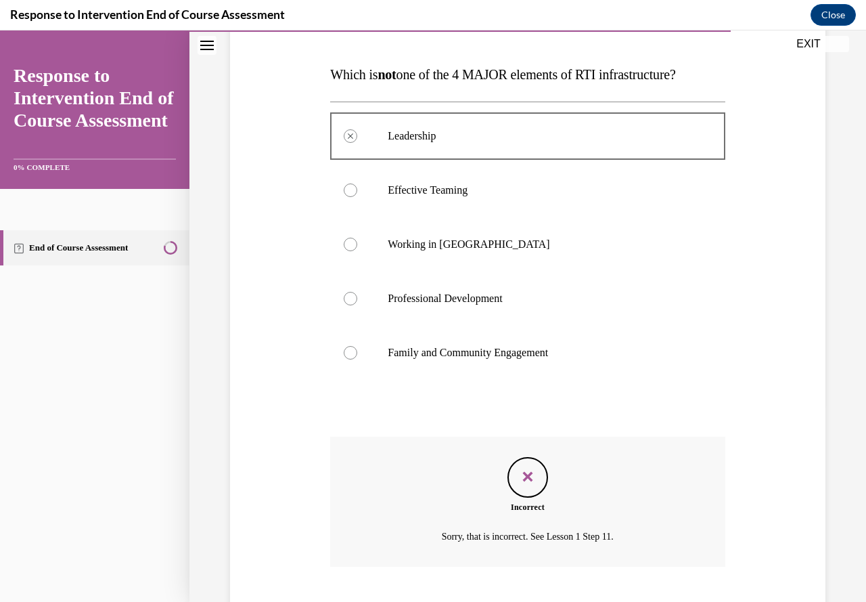
scroll to position [279, 0]
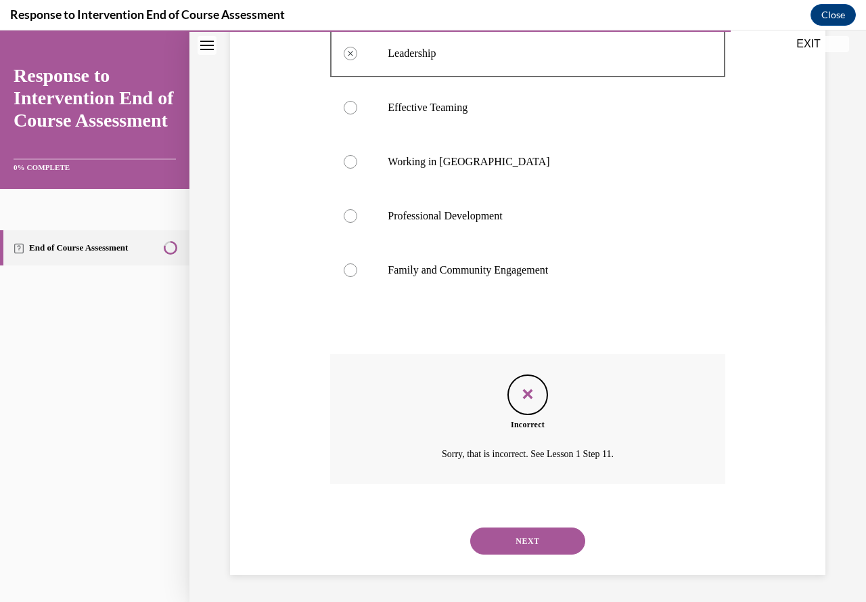
click at [531, 541] on button "NEXT" at bounding box center [527, 540] width 115 height 27
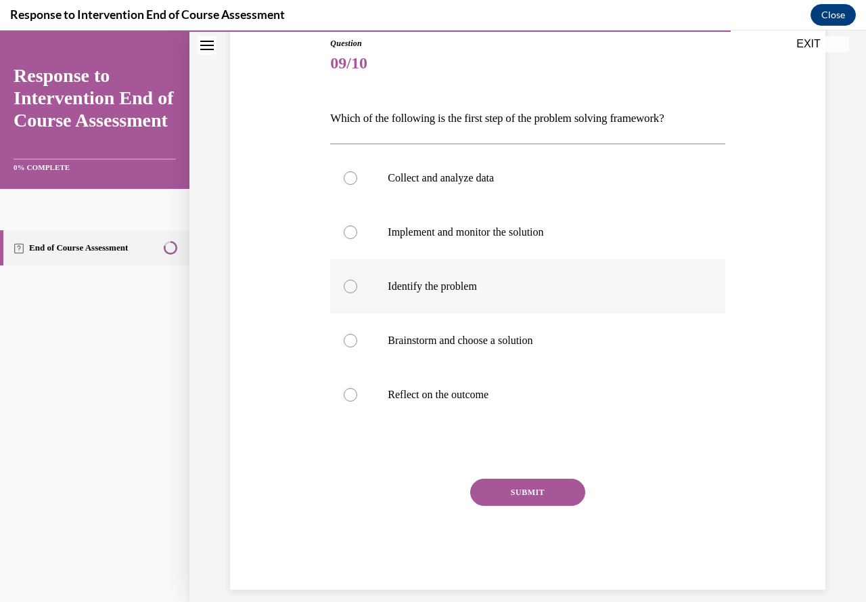
click at [472, 285] on p "Identify the problem" at bounding box center [539, 286] width 303 height 14
click at [357, 285] on input "Identify the problem" at bounding box center [351, 286] width 14 height 14
radio input "true"
click at [519, 482] on button "SUBMIT" at bounding box center [527, 491] width 115 height 27
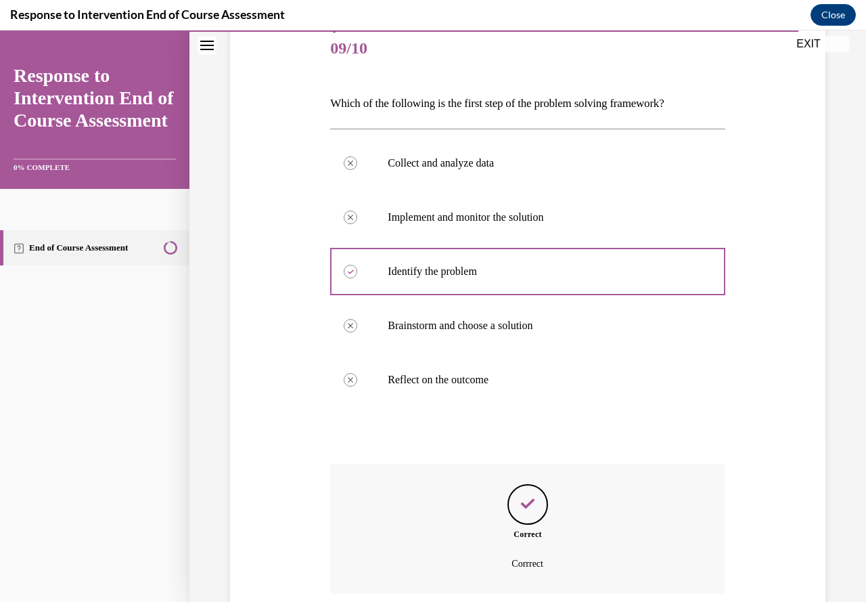
scroll to position [275, 0]
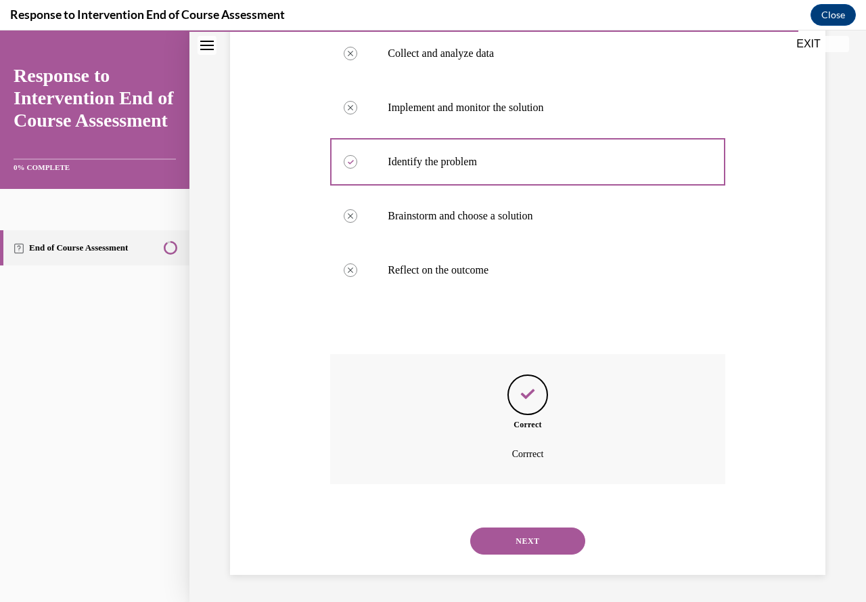
click at [530, 540] on button "NEXT" at bounding box center [527, 540] width 115 height 27
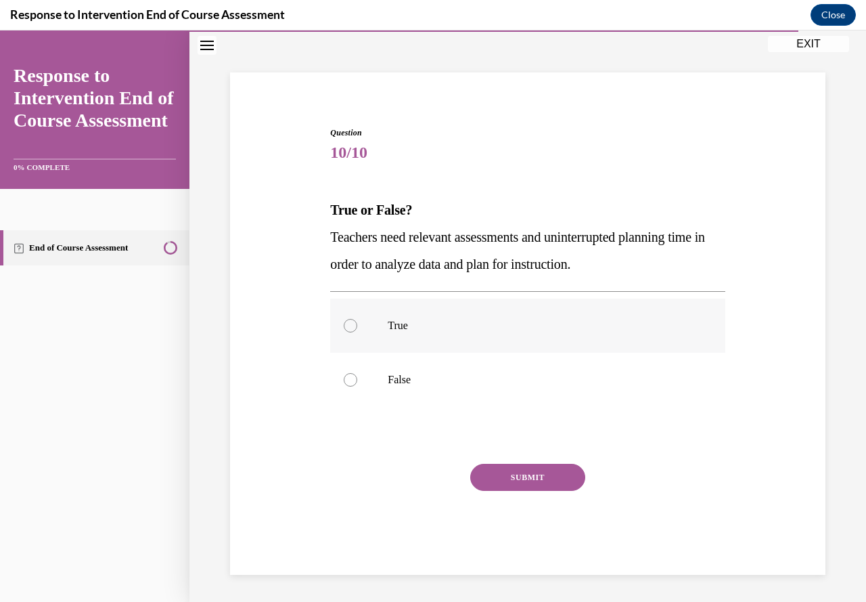
click at [397, 324] on p "True" at bounding box center [539, 326] width 303 height 14
click at [357, 324] on input "True" at bounding box center [351, 326] width 14 height 14
radio input "true"
click at [503, 479] on button "SUBMIT" at bounding box center [527, 476] width 115 height 27
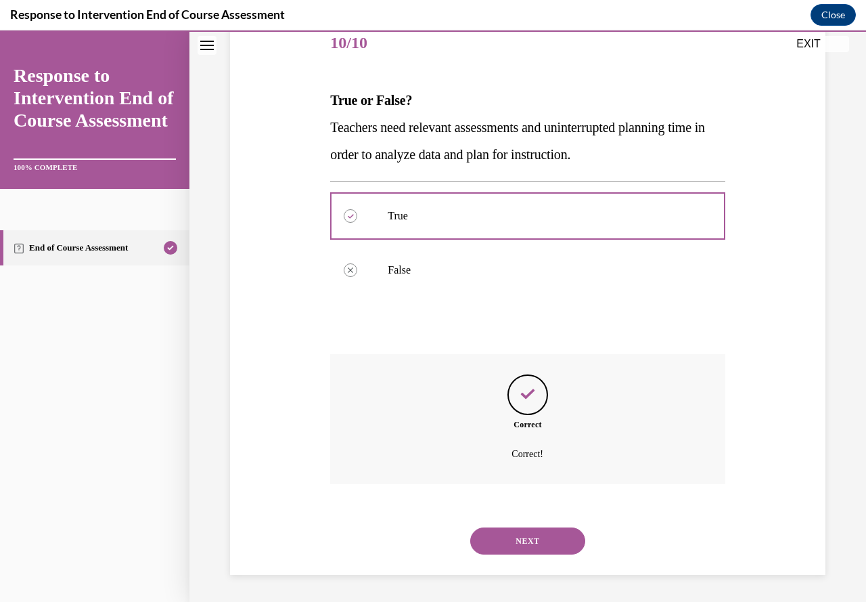
click at [520, 544] on button "NEXT" at bounding box center [527, 540] width 115 height 27
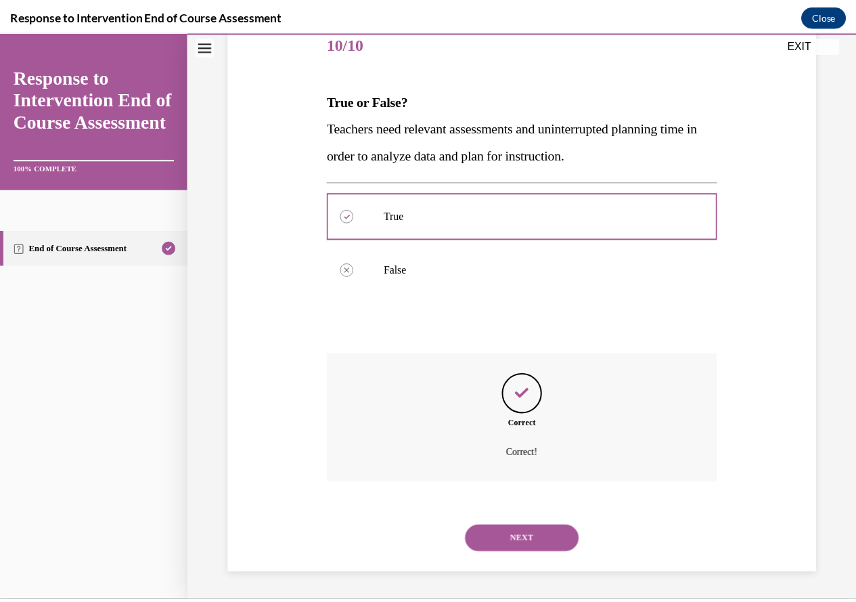
scroll to position [122, 0]
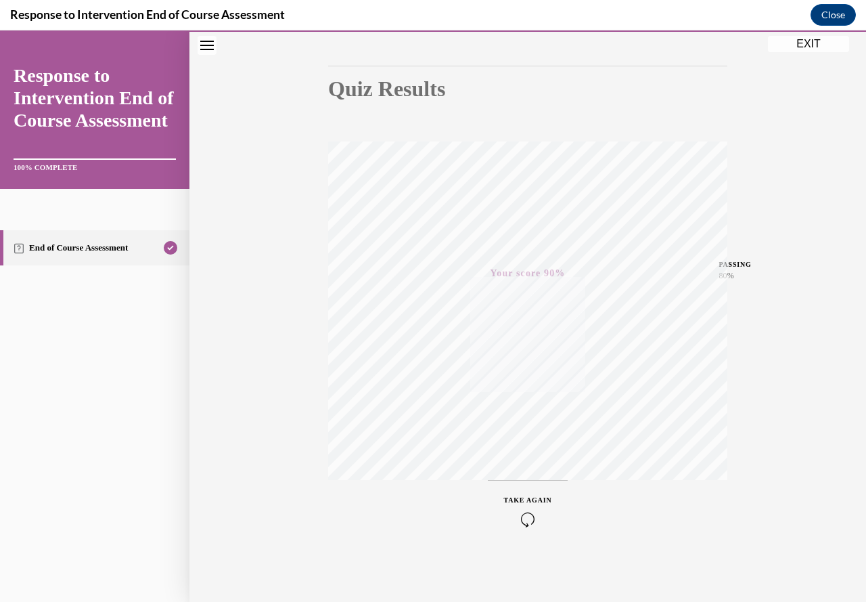
click at [824, 43] on button "EXIT" at bounding box center [808, 44] width 81 height 16
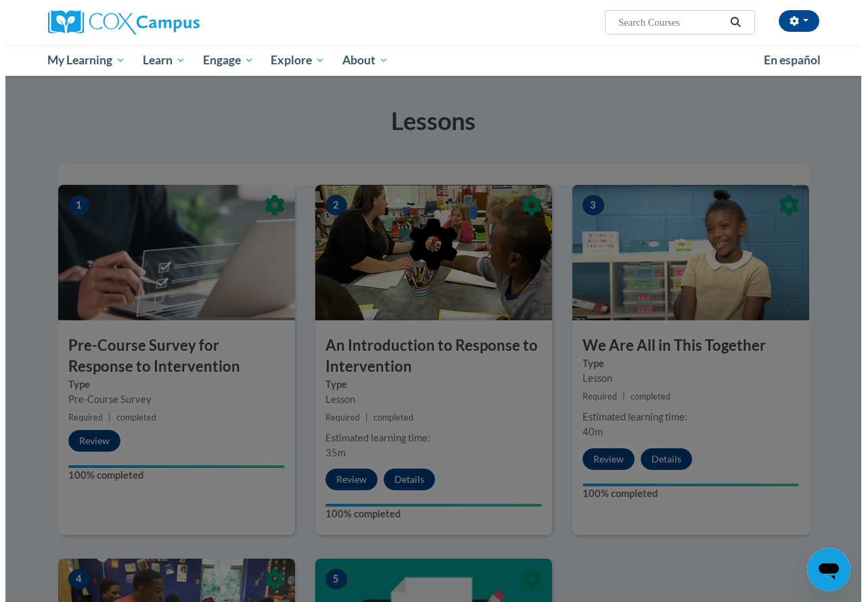
scroll to position [0, 0]
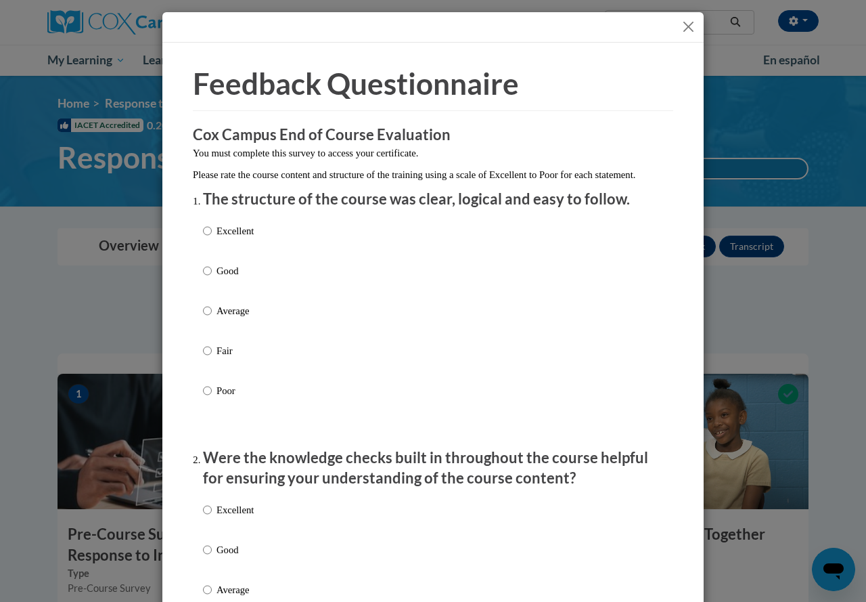
click at [252, 264] on div "Excellent Good Average Fair Poor" at bounding box center [433, 327] width 460 height 221
click at [231, 278] on p "Good" at bounding box center [235, 270] width 37 height 15
click at [212, 278] on input "Good" at bounding box center [207, 270] width 9 height 15
radio input "true"
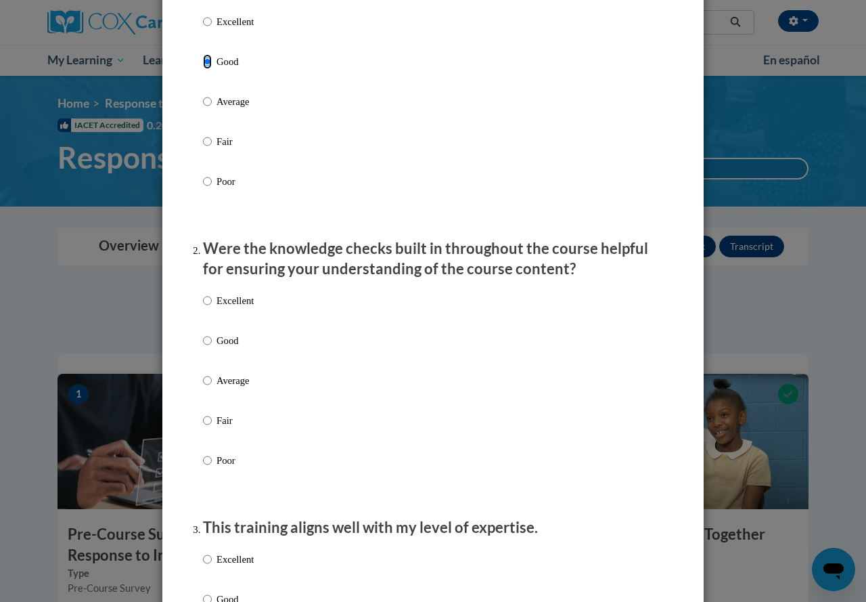
scroll to position [210, 0]
click at [228, 347] on p "Good" at bounding box center [235, 339] width 37 height 15
click at [212, 347] on input "Good" at bounding box center [207, 339] width 9 height 15
radio input "true"
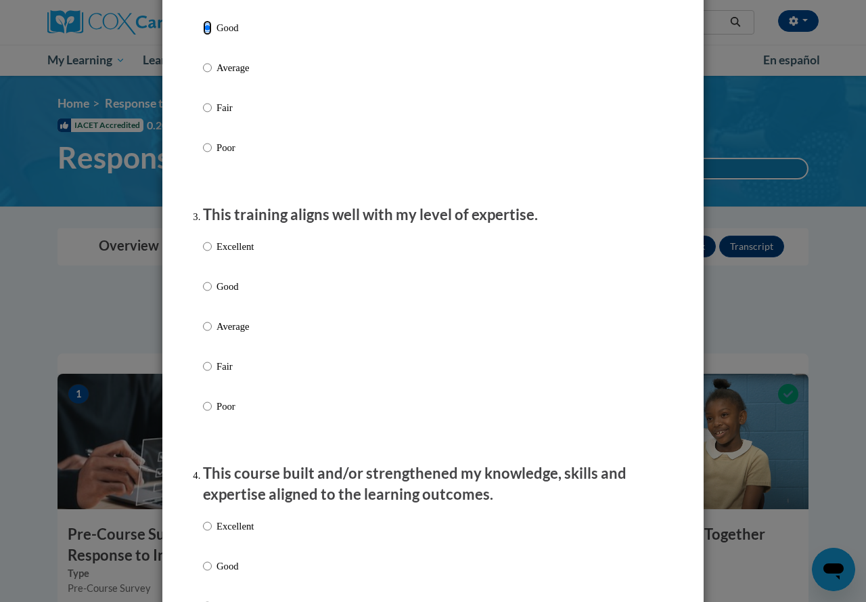
scroll to position [522, 0]
click at [226, 309] on label "Good" at bounding box center [228, 296] width 51 height 37
click at [212, 293] on input "Good" at bounding box center [207, 285] width 9 height 15
radio input "true"
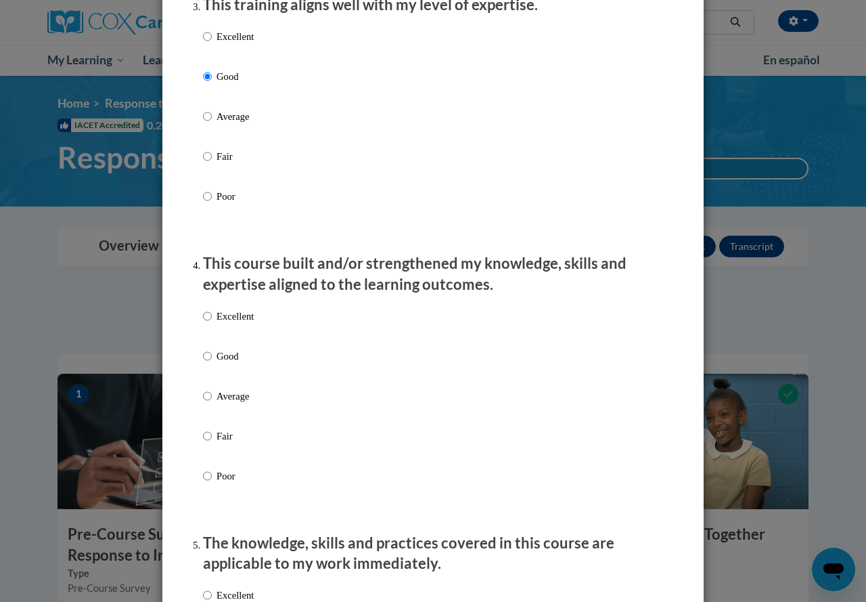
click at [229, 363] on p "Good" at bounding box center [235, 355] width 37 height 15
click at [212, 363] on input "Good" at bounding box center [207, 355] width 9 height 15
radio input "true"
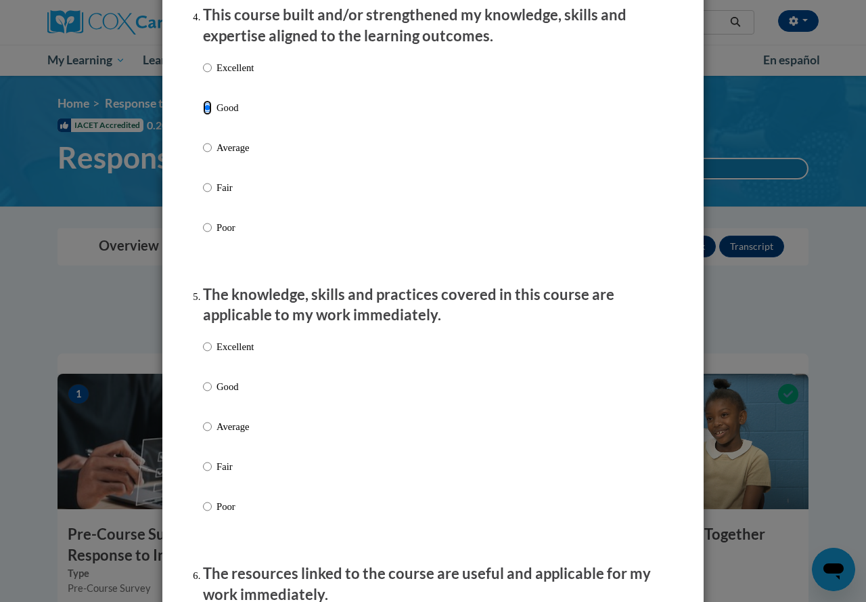
scroll to position [980, 0]
click at [228, 408] on label "Good" at bounding box center [228, 396] width 51 height 37
click at [212, 393] on input "Good" at bounding box center [207, 385] width 9 height 15
radio input "true"
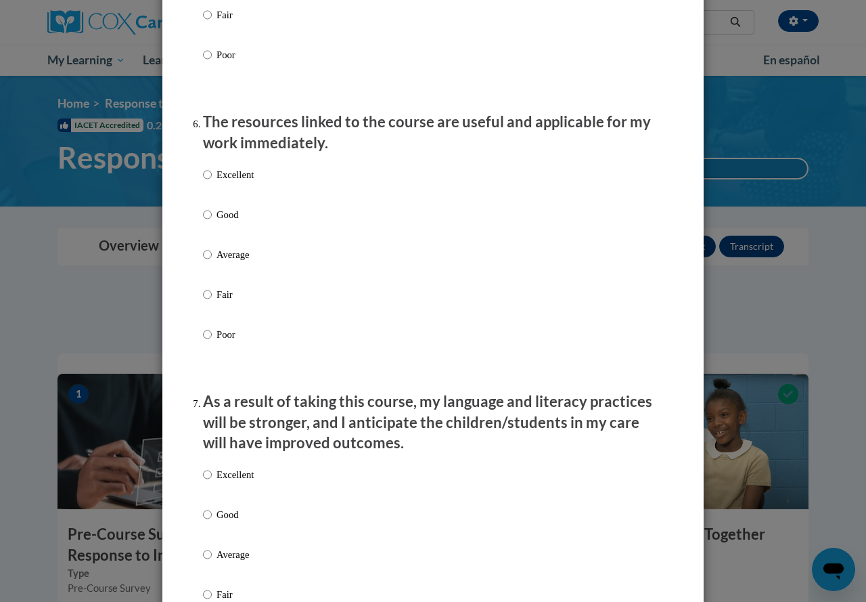
scroll to position [1461, 0]
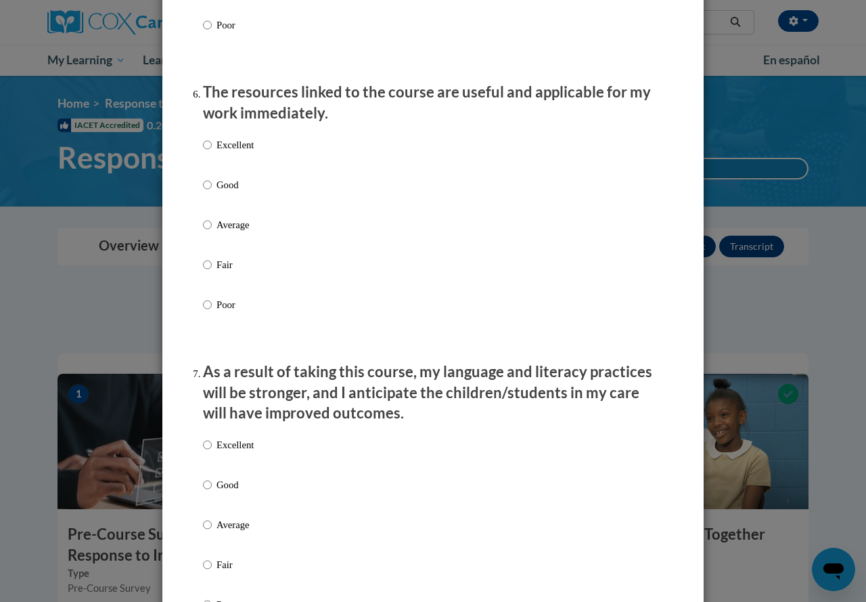
click at [223, 192] on p "Good" at bounding box center [235, 184] width 37 height 15
click at [212, 192] on input "Good" at bounding box center [207, 184] width 9 height 15
radio input "true"
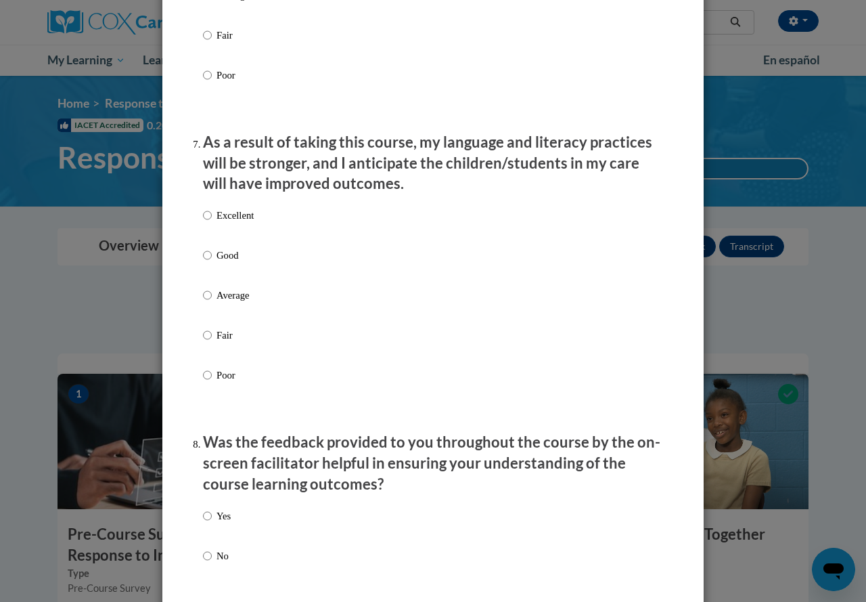
click at [224, 263] on p "Good" at bounding box center [235, 255] width 37 height 15
click at [212, 263] on input "Good" at bounding box center [207, 255] width 9 height 15
radio input "true"
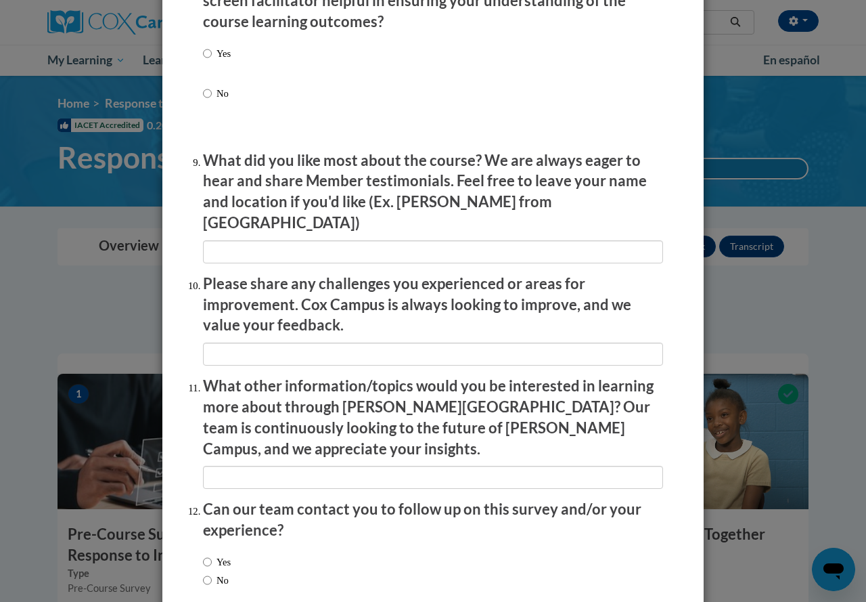
scroll to position [2210, 0]
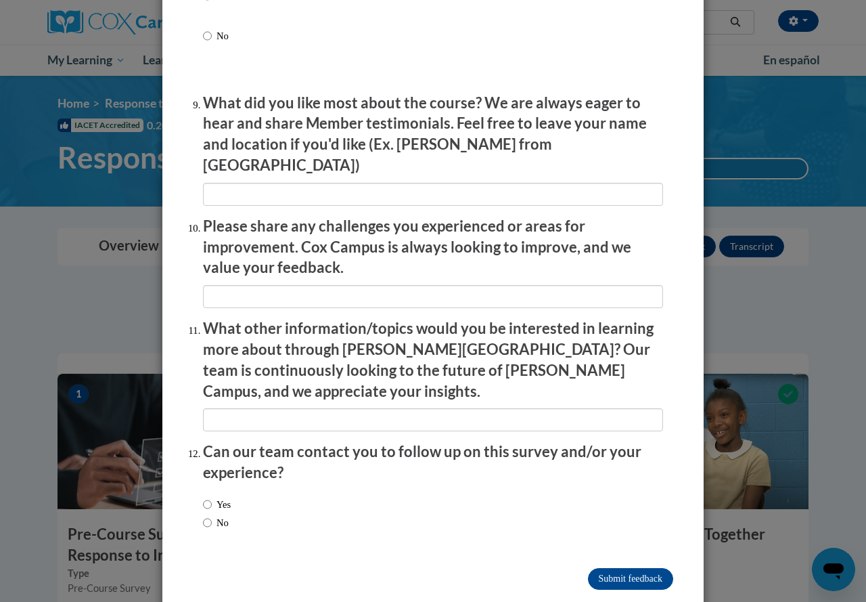
click at [214, 515] on label "No" at bounding box center [216, 522] width 26 height 15
click at [212, 515] on input "No" at bounding box center [207, 522] width 9 height 15
radio input "true"
click at [595, 568] on input "Submit feedback" at bounding box center [630, 579] width 85 height 22
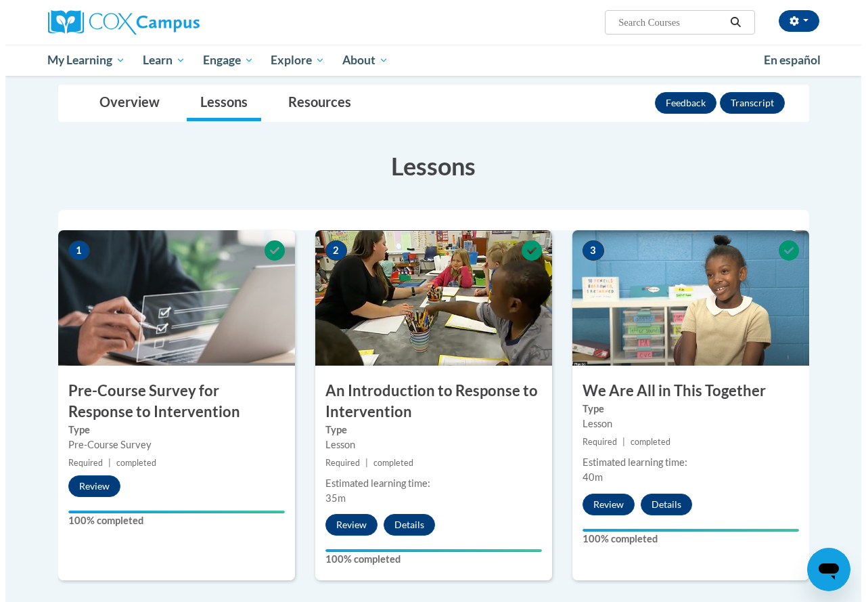
scroll to position [0, 0]
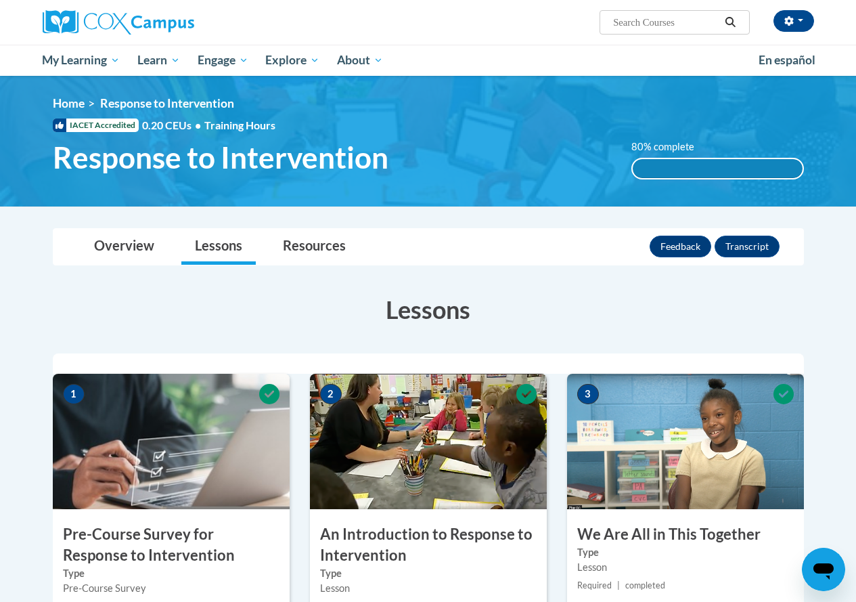
click at [674, 170] on div "80% complete" at bounding box center [718, 168] width 170 height 19
click at [288, 255] on link "Resources" at bounding box center [314, 247] width 90 height 36
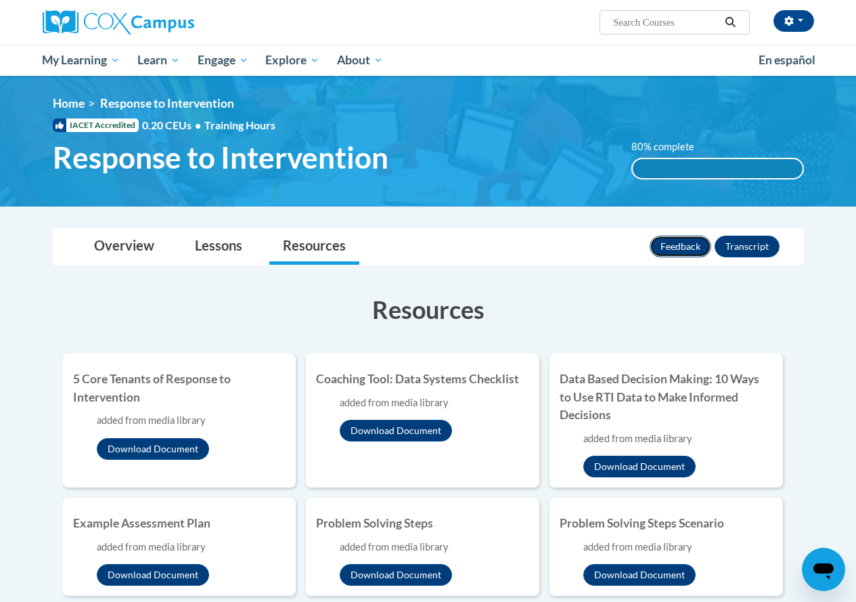
click at [694, 250] on button "Feedback" at bounding box center [681, 246] width 62 height 22
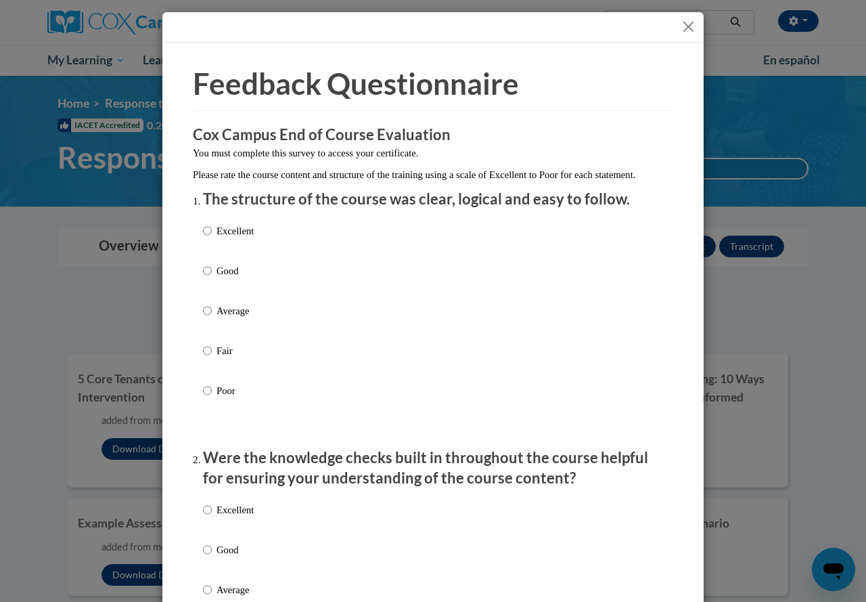
click at [225, 238] on p "Excellent" at bounding box center [235, 230] width 37 height 15
click at [212, 238] on input "Excellent" at bounding box center [207, 230] width 9 height 15
radio input "true"
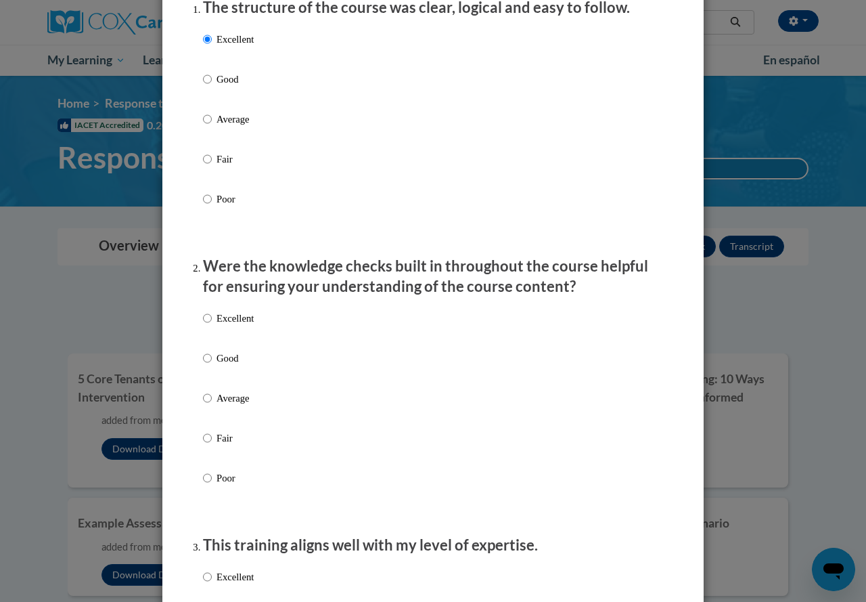
click at [232, 325] on p "Excellent" at bounding box center [235, 318] width 37 height 15
click at [212, 325] on input "Excellent" at bounding box center [207, 318] width 9 height 15
radio input "true"
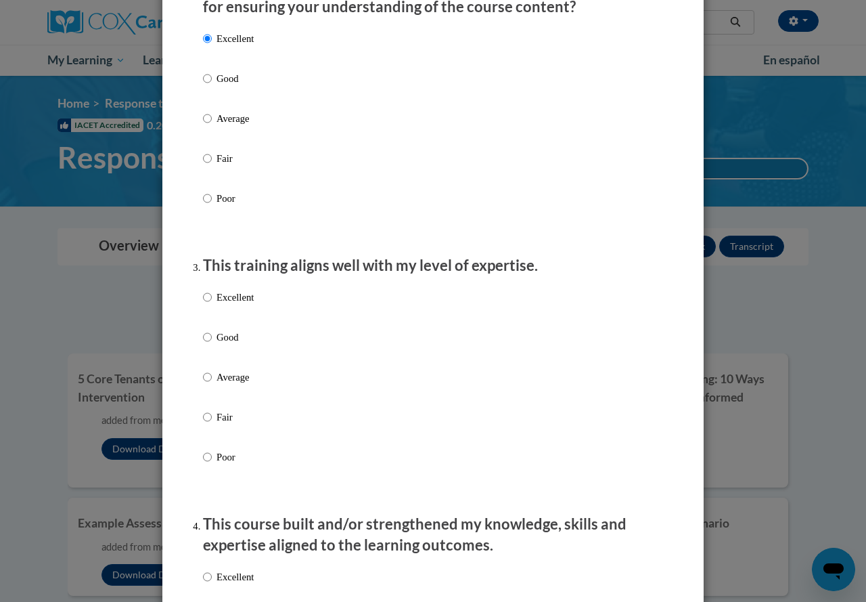
click at [232, 296] on div "Excellent Good Average Fair Poor" at bounding box center [228, 388] width 51 height 210
click at [232, 304] on p "Excellent" at bounding box center [235, 297] width 37 height 15
click at [212, 304] on input "Excellent" at bounding box center [207, 297] width 9 height 15
radio input "true"
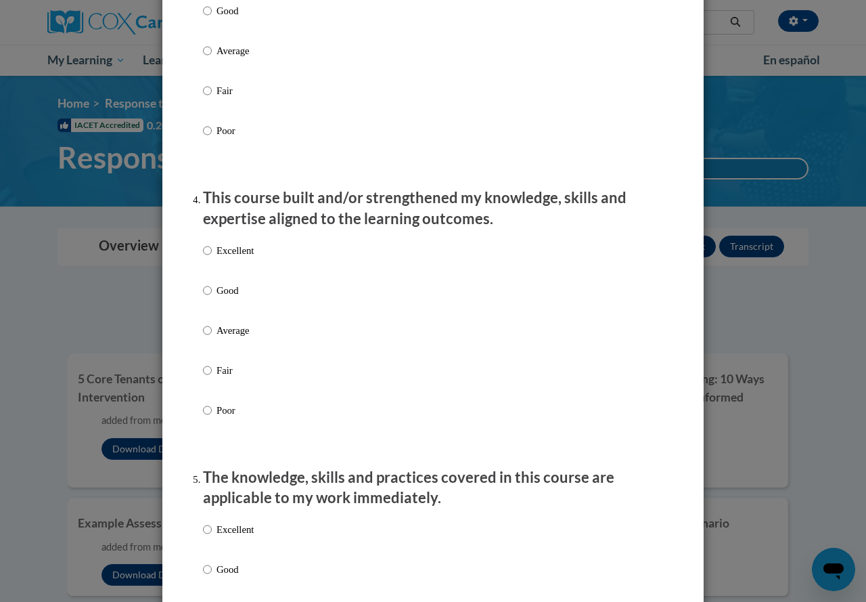
click at [218, 258] on p "Excellent" at bounding box center [235, 250] width 37 height 15
click at [212, 258] on input "Excellent" at bounding box center [207, 250] width 9 height 15
radio input "true"
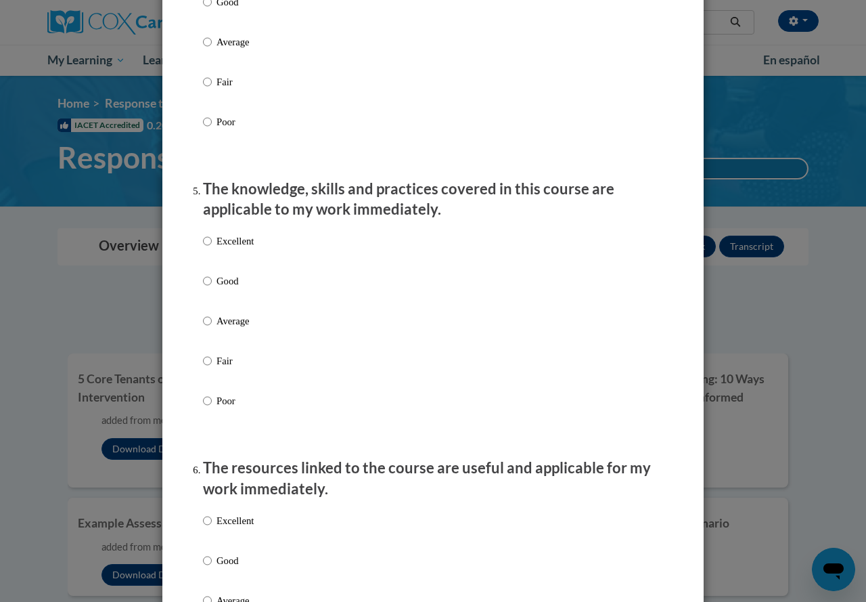
click at [218, 248] on p "Excellent" at bounding box center [235, 240] width 37 height 15
click at [212, 248] on input "Excellent" at bounding box center [207, 240] width 9 height 15
radio input "true"
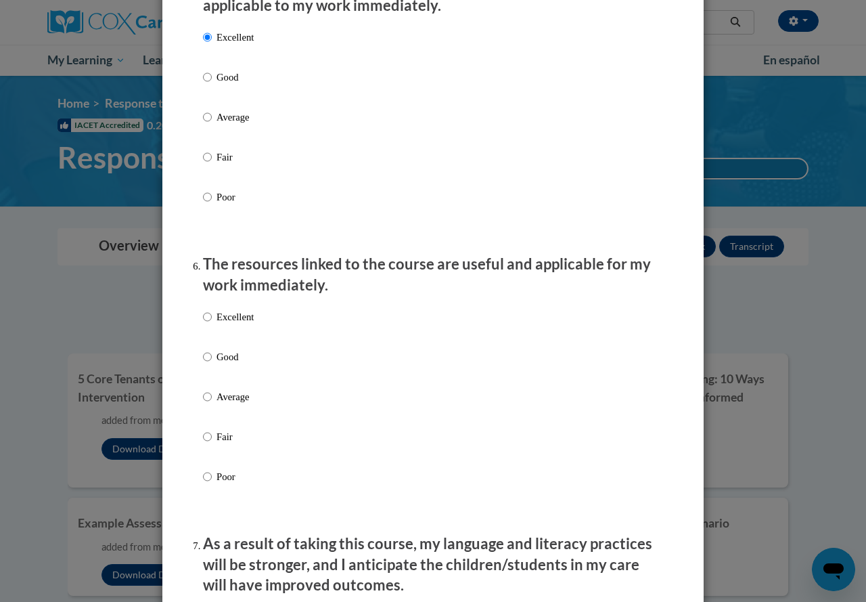
click at [224, 324] on p "Excellent" at bounding box center [235, 316] width 37 height 15
click at [212, 324] on input "Excellent" at bounding box center [207, 316] width 9 height 15
radio input "true"
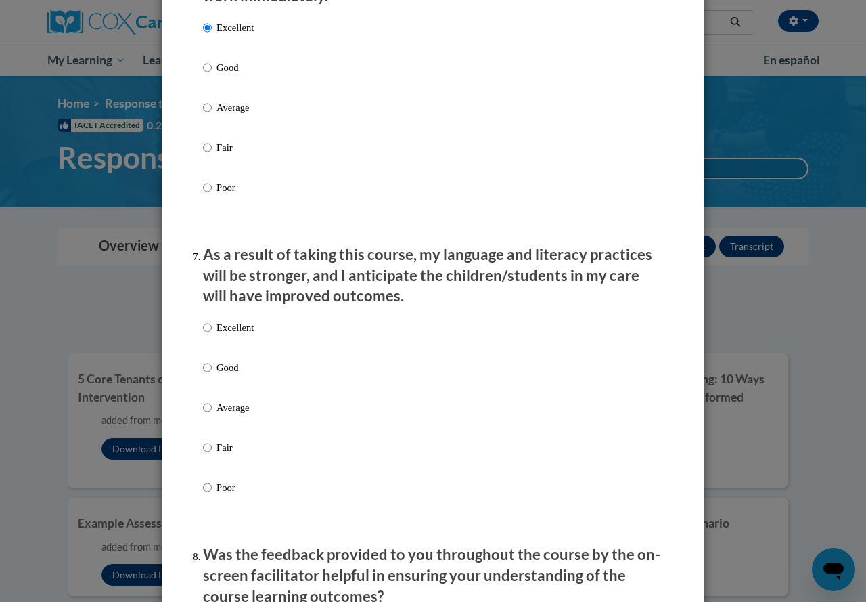
click at [225, 335] on p "Excellent" at bounding box center [235, 327] width 37 height 15
click at [212, 335] on input "Excellent" at bounding box center [207, 327] width 9 height 15
radio input "true"
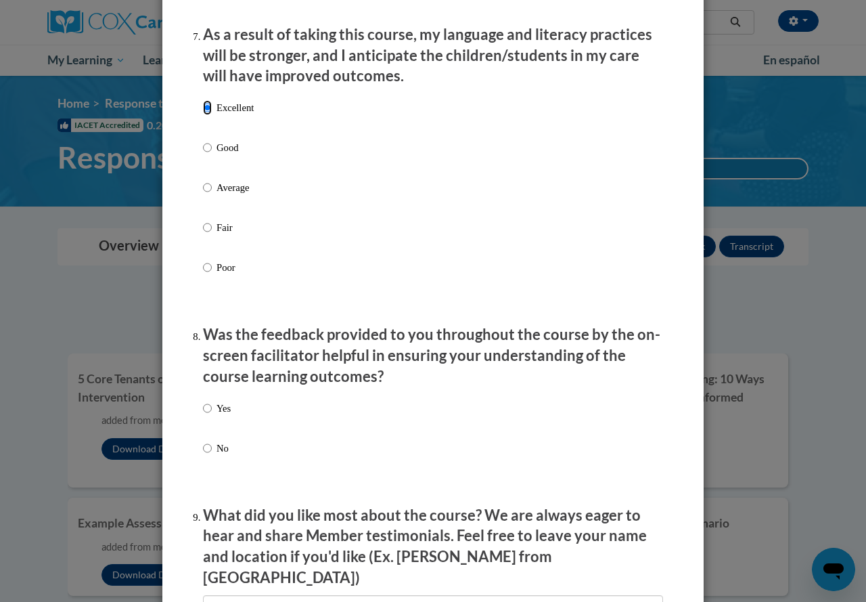
scroll to position [1799, 0]
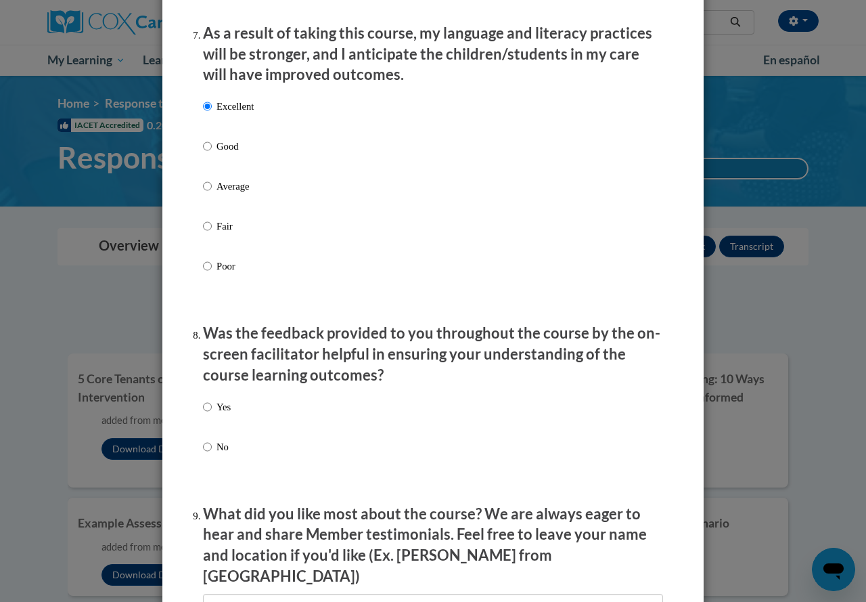
click at [224, 412] on p "Yes" at bounding box center [224, 406] width 14 height 15
click at [212, 412] on input "Yes" at bounding box center [207, 406] width 9 height 15
radio input "true"
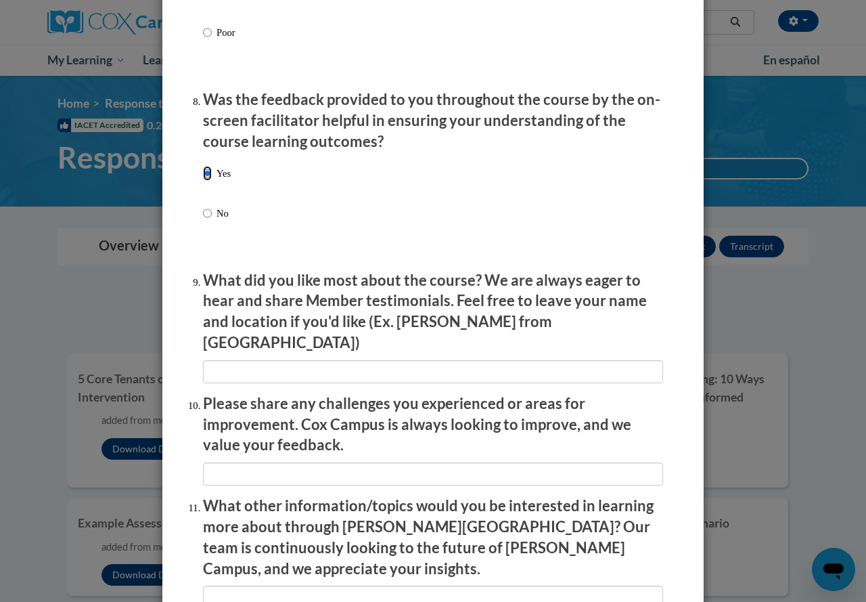
scroll to position [2035, 0]
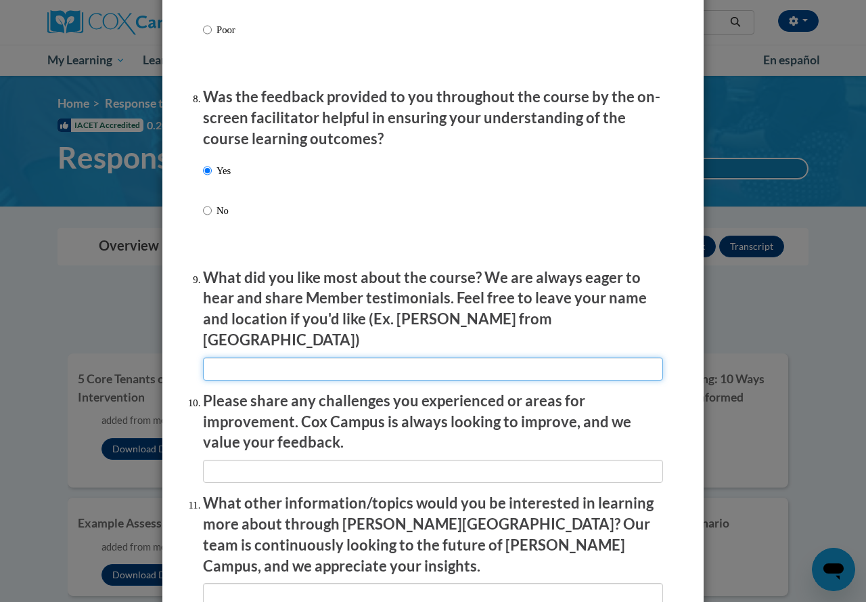
click at [237, 362] on input "textbox" at bounding box center [433, 368] width 460 height 23
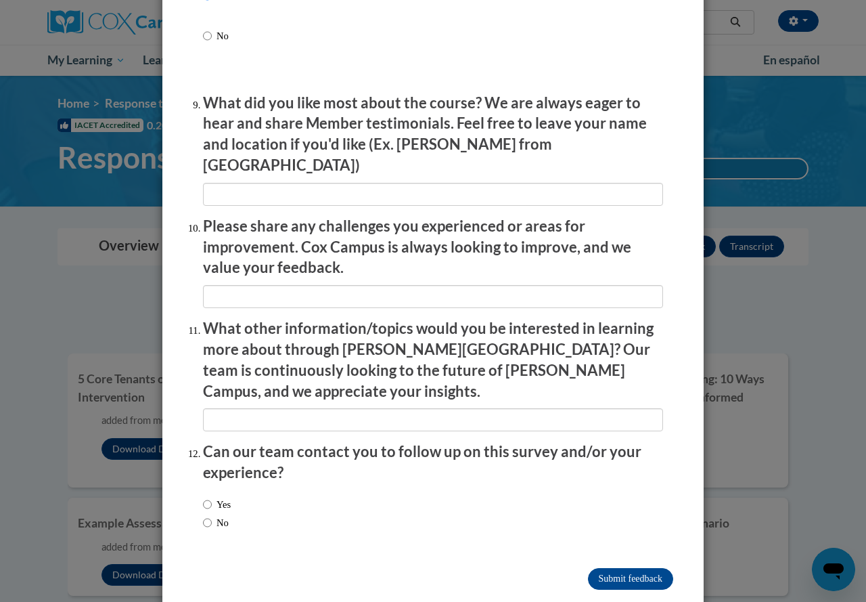
click at [221, 497] on label "Yes" at bounding box center [217, 504] width 28 height 15
click at [212, 497] on input "Yes" at bounding box center [207, 504] width 9 height 15
radio input "true"
click at [206, 515] on input "No" at bounding box center [207, 522] width 9 height 15
radio input "true"
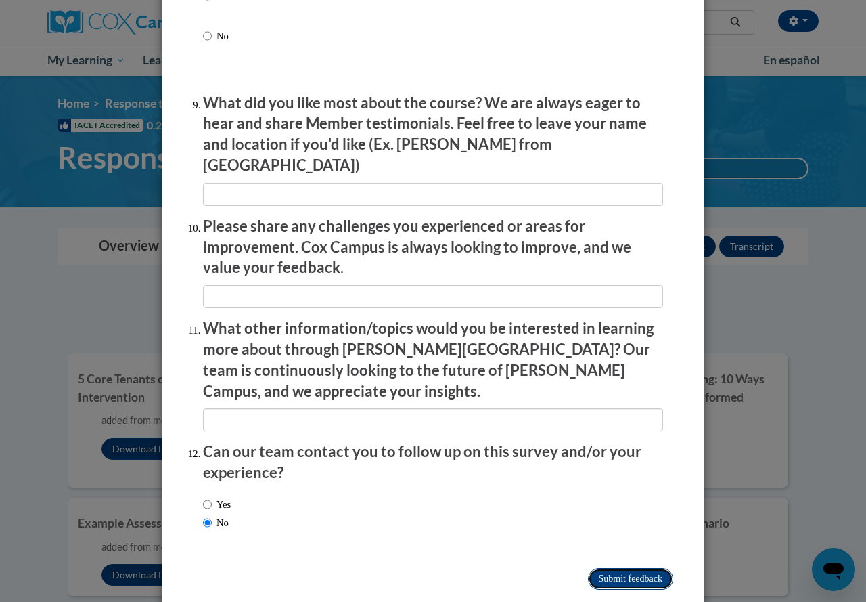
click at [608, 568] on input "Submit feedback" at bounding box center [630, 579] width 85 height 22
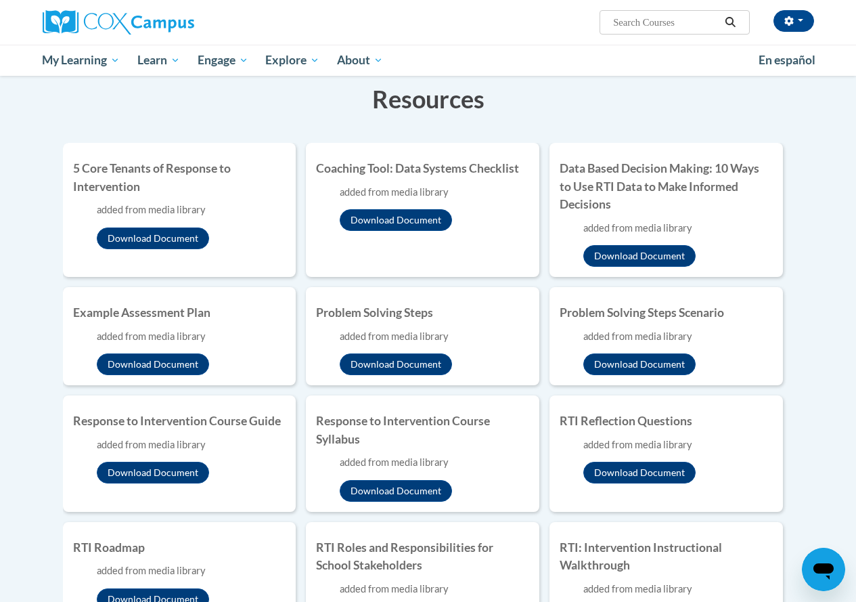
scroll to position [0, 0]
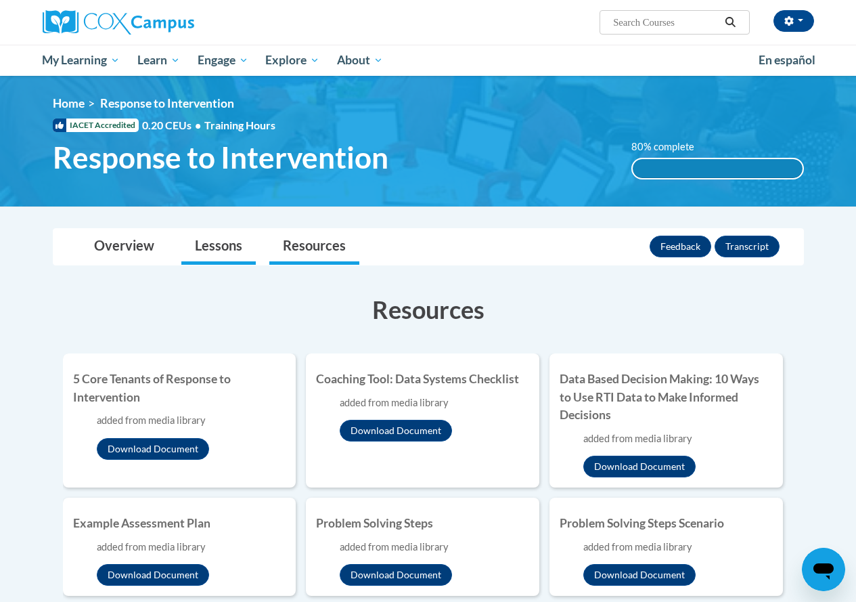
click at [255, 241] on li "Lessons" at bounding box center [219, 247] width 88 height 36
click at [182, 253] on link "Lessons" at bounding box center [218, 247] width 74 height 36
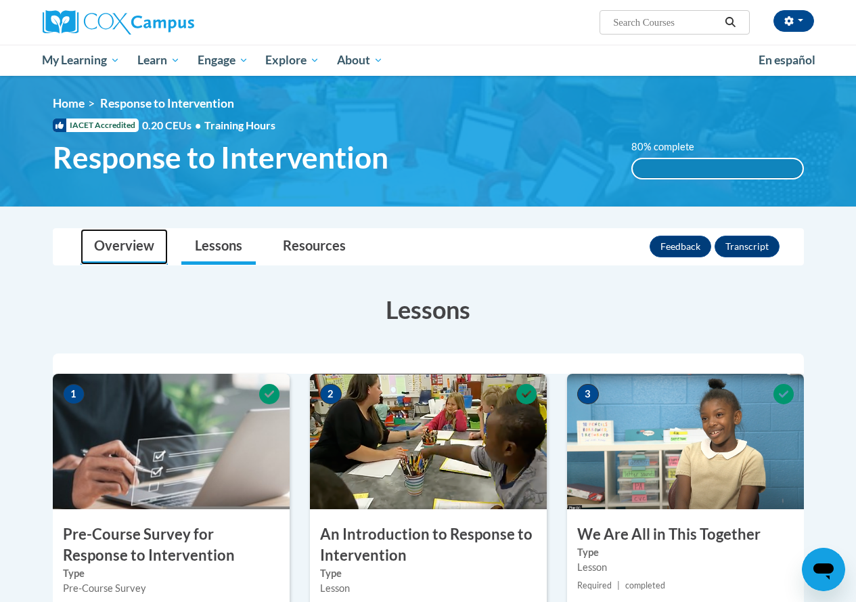
click at [143, 250] on link "Overview" at bounding box center [124, 247] width 87 height 36
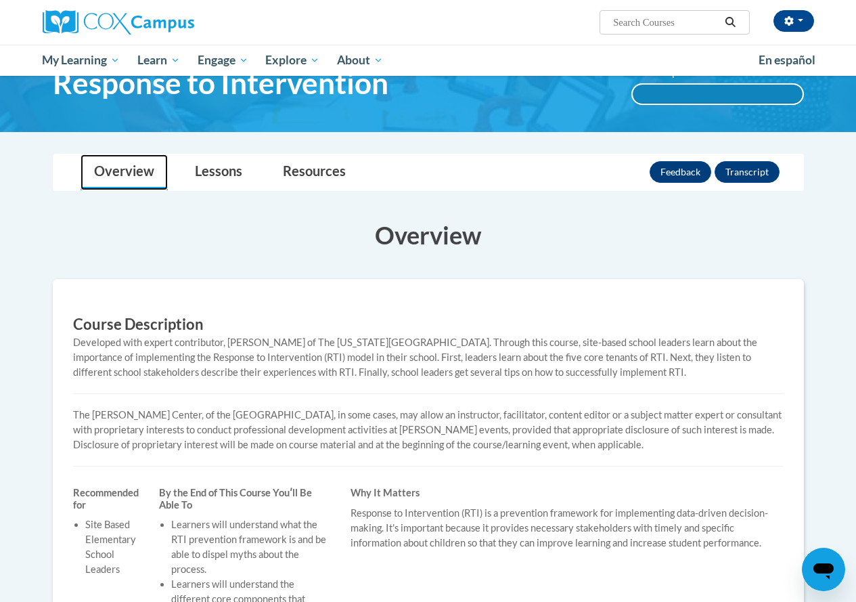
scroll to position [66, 0]
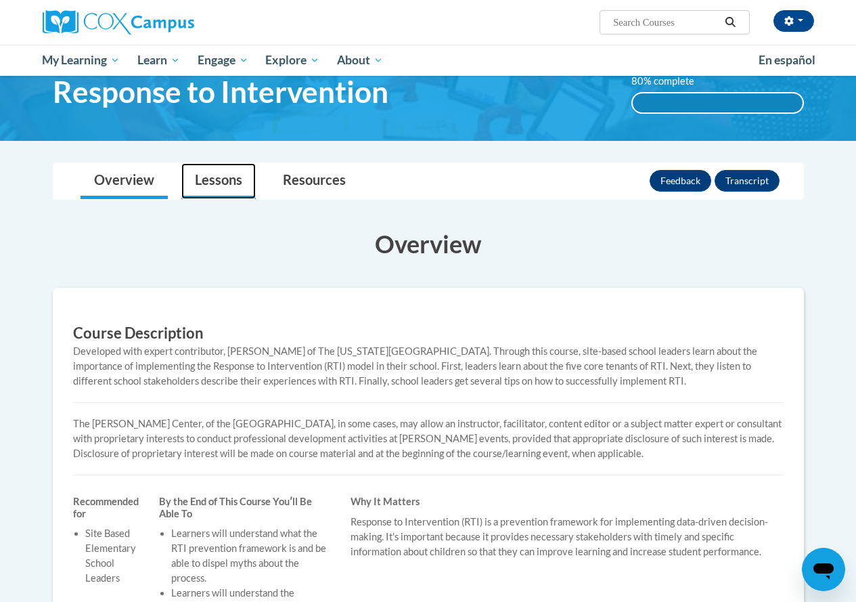
click at [194, 196] on link "Lessons" at bounding box center [218, 181] width 74 height 36
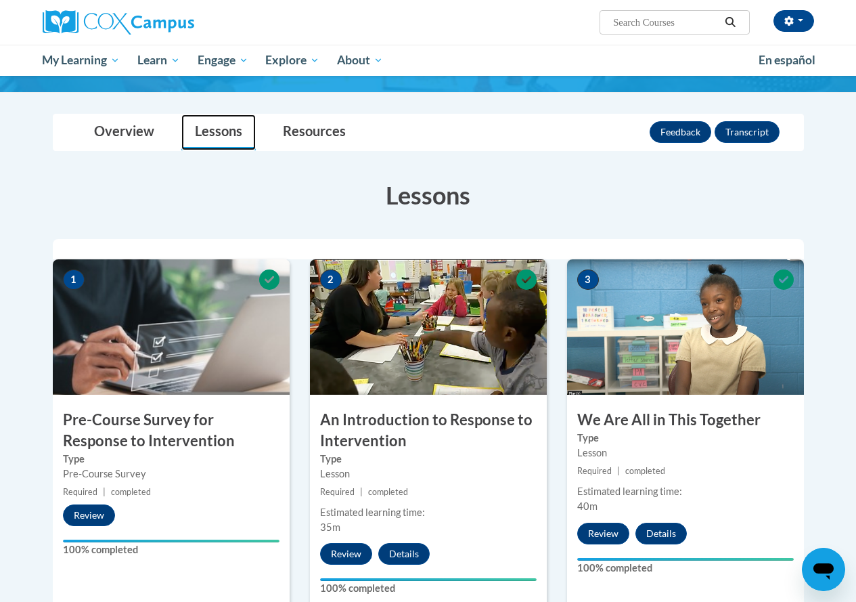
scroll to position [0, 0]
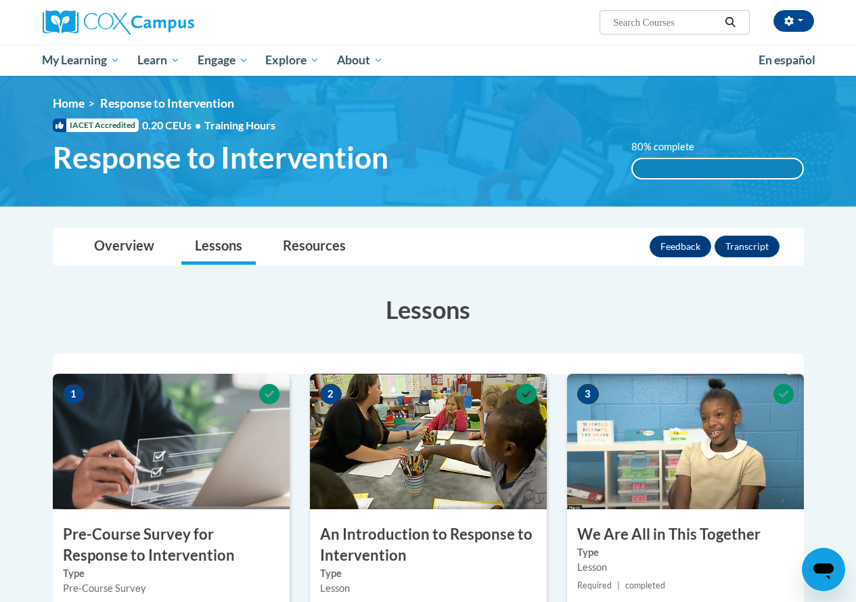
click at [745, 197] on img at bounding box center [428, 141] width 856 height 131
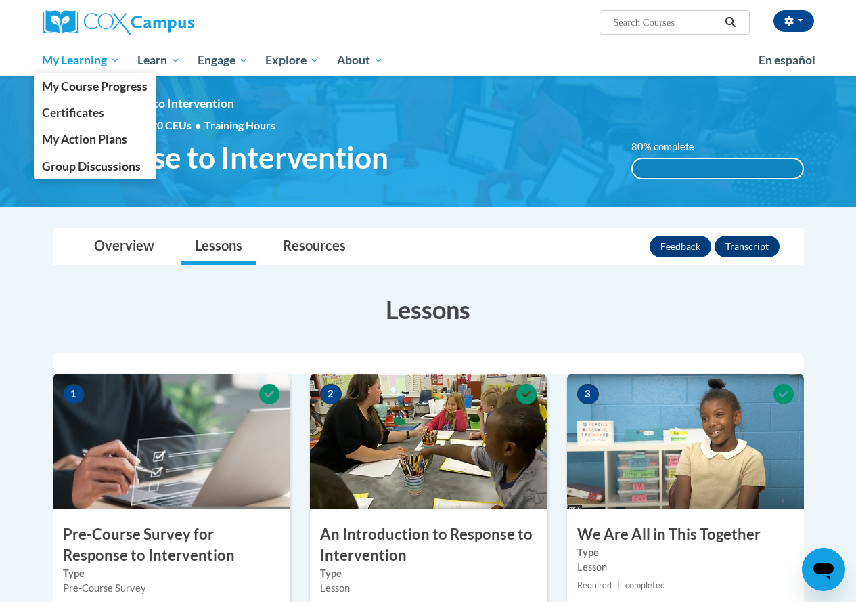
click at [85, 62] on span "My Learning" at bounding box center [81, 60] width 78 height 16
click at [85, 78] on link "My Course Progress" at bounding box center [95, 86] width 123 height 26
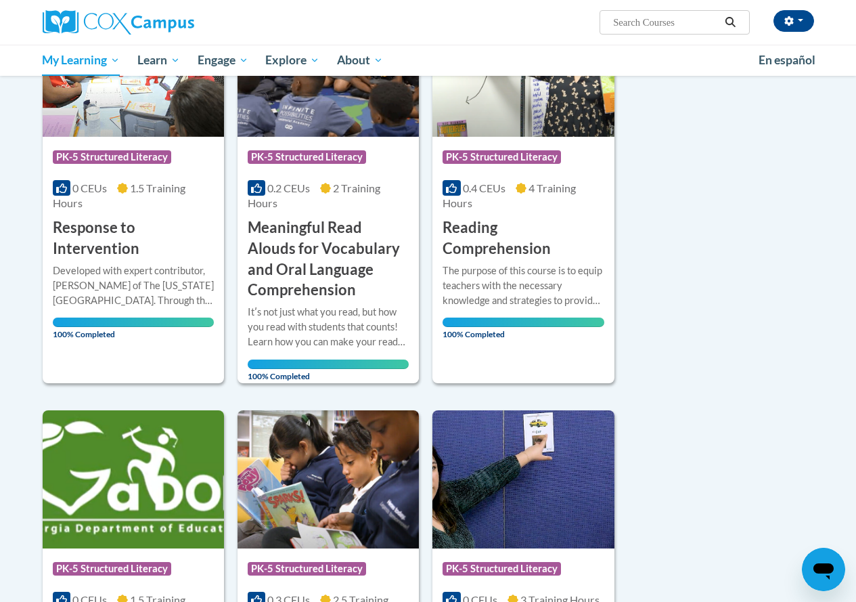
scroll to position [254, 0]
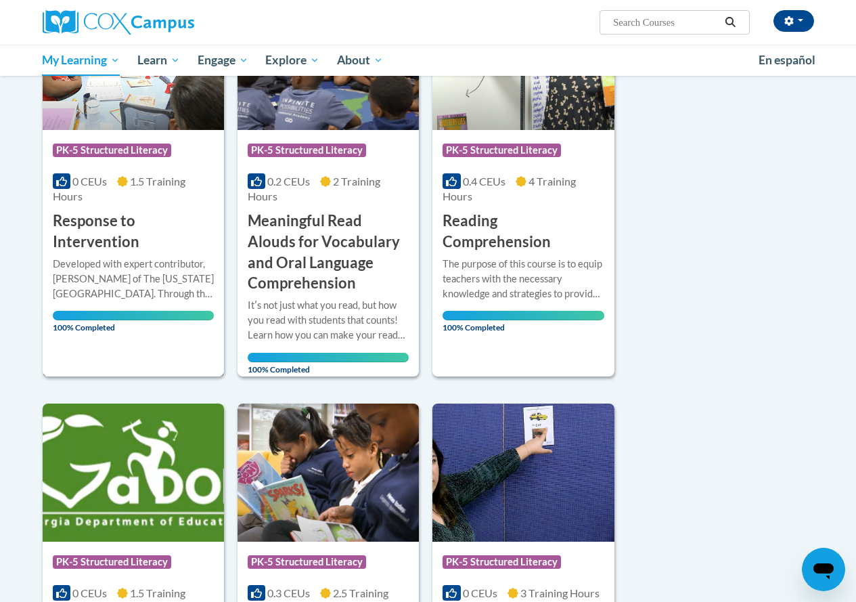
click at [90, 245] on h3 "Response to Intervention" at bounding box center [133, 231] width 161 height 42
